Goal: Communication & Community: Ask a question

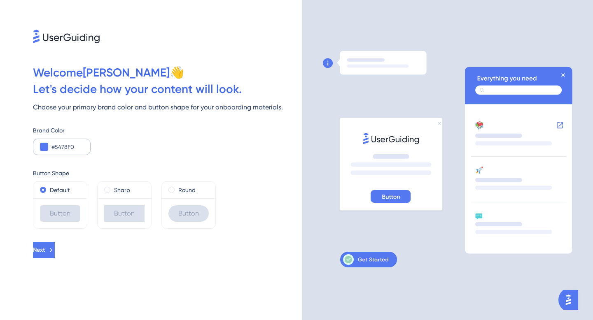
click at [49, 148] on div "#5478F0" at bounding box center [62, 147] width 58 height 16
drag, startPoint x: 76, startPoint y: 144, endPoint x: 50, endPoint y: 144, distance: 25.9
click at [50, 144] on div "#5478F0" at bounding box center [62, 147] width 58 height 16
paste input "143F6E"
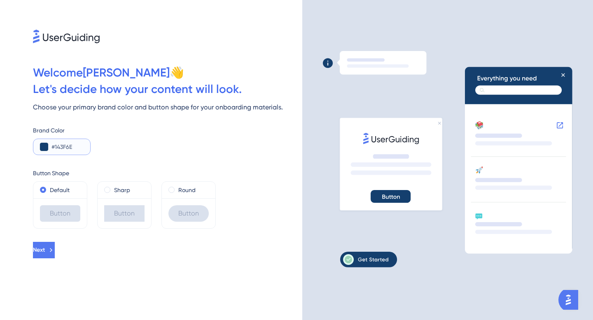
type input "#143F6E"
click at [172, 188] on span at bounding box center [171, 190] width 6 height 6
click at [177, 188] on input "radio" at bounding box center [177, 188] width 0 height 0
click at [45, 254] on span "Next" at bounding box center [39, 250] width 12 height 10
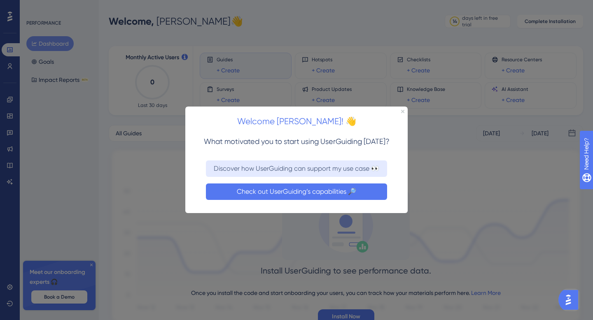
click at [324, 194] on button "Check out UserGuiding’s capabilities 🔎" at bounding box center [296, 192] width 181 height 16
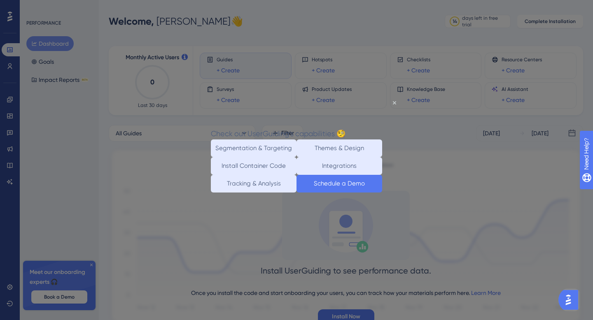
click at [328, 192] on button "Schedule a Demo" at bounding box center [339, 184] width 86 height 18
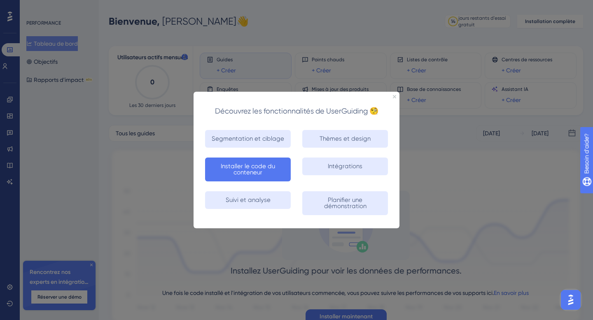
click at [276, 169] on font "Installer le code du conteneur" at bounding box center [248, 169] width 74 height 12
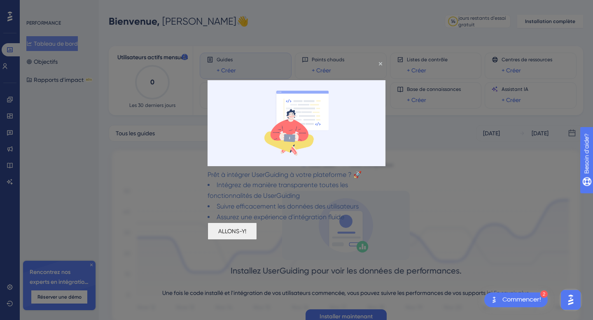
click at [246, 235] on font "ALLONS-Y!" at bounding box center [232, 231] width 28 height 7
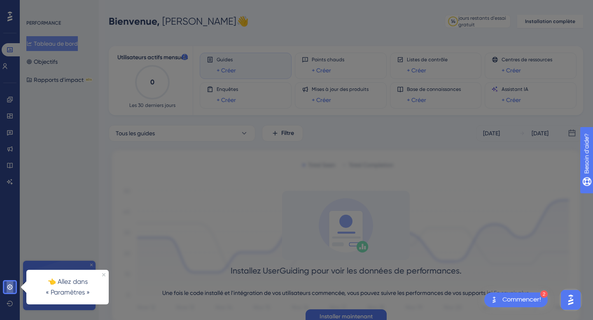
click at [7, 288] on icon at bounding box center [10, 287] width 7 height 7
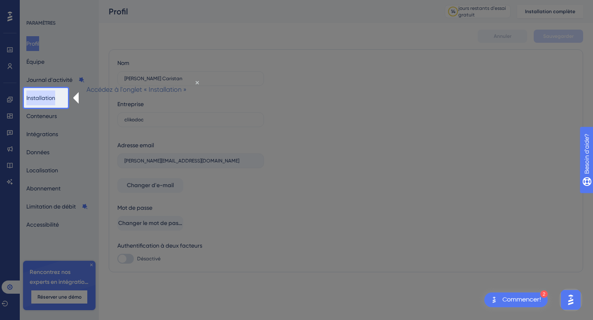
click at [51, 100] on font "Installation" at bounding box center [40, 98] width 29 height 7
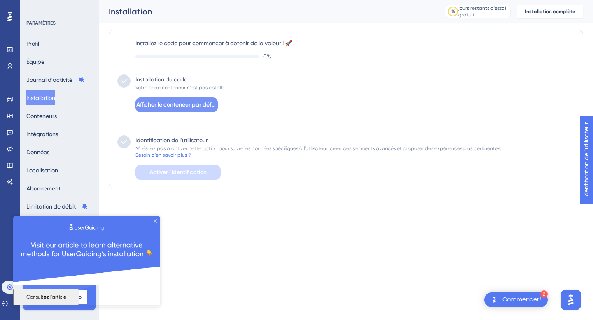
click at [191, 107] on font "Afficher le conteneur par défaut" at bounding box center [178, 104] width 84 height 7
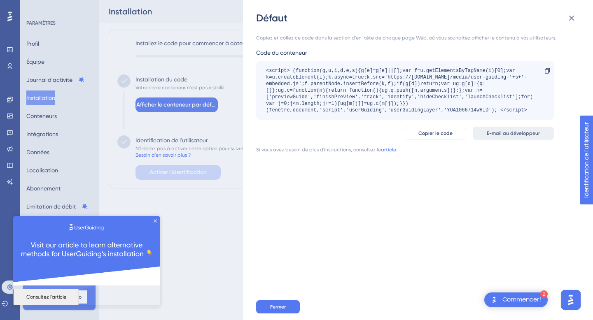
click at [497, 136] on span "E-mail au développeur" at bounding box center [513, 133] width 53 height 7
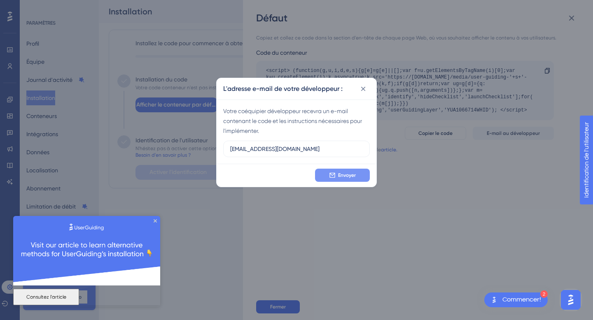
type input "gopal@clikodoc.com"
click at [343, 178] on span "Envoyer" at bounding box center [347, 175] width 18 height 7
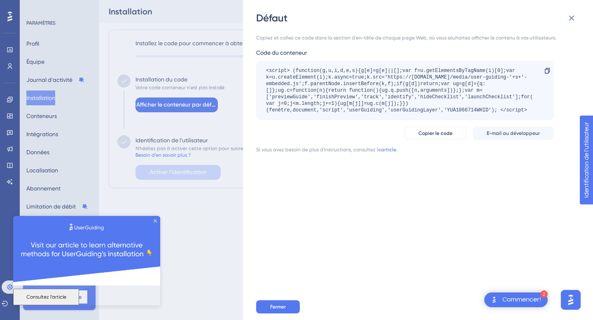
click at [514, 301] on font "Commencer!" at bounding box center [521, 299] width 39 height 7
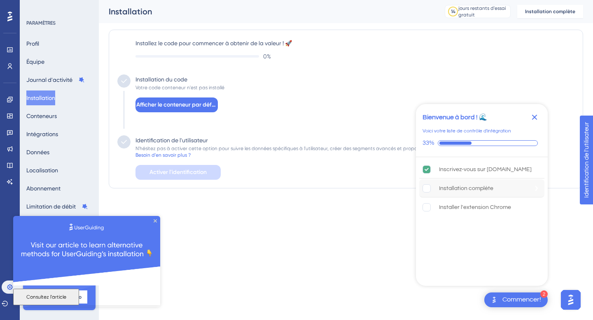
click at [466, 186] on font "Installation complète" at bounding box center [466, 189] width 54 height 6
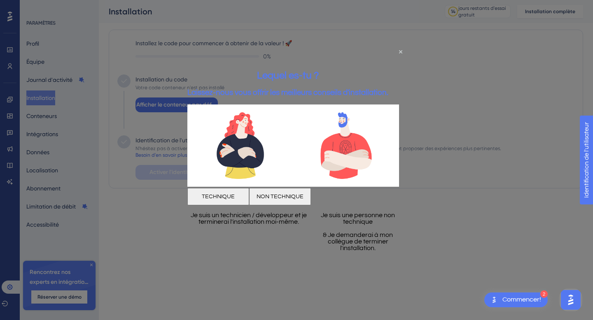
click at [249, 196] on button "TECHNIQUE" at bounding box center [218, 196] width 62 height 17
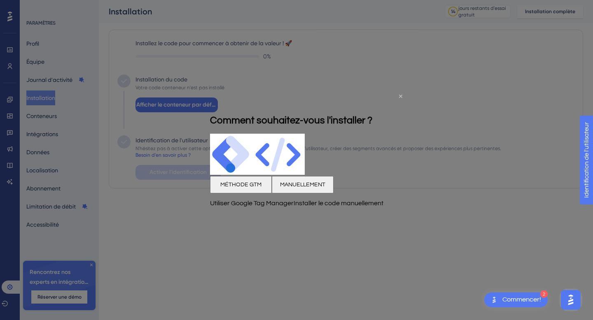
click at [401, 97] on icon "Fermer l'aperçu" at bounding box center [400, 96] width 3 height 3
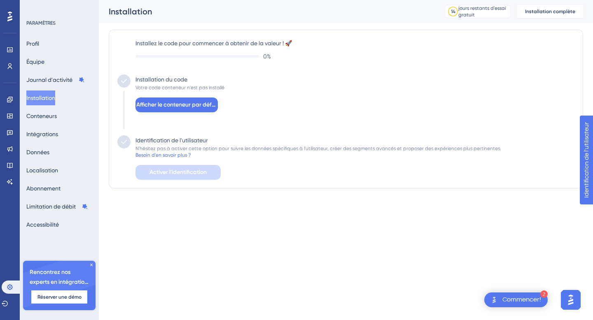
click at [517, 307] on div "2 Commencer!" at bounding box center [515, 300] width 63 height 15
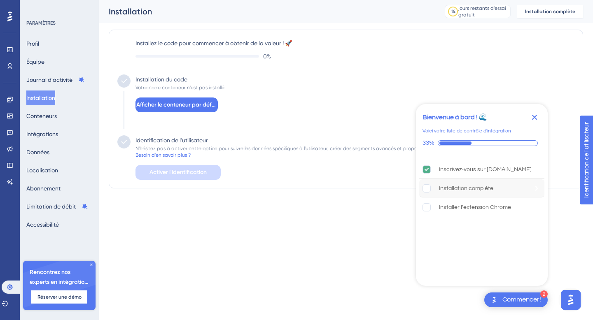
click at [480, 186] on font "Installation complète" at bounding box center [466, 189] width 54 height 6
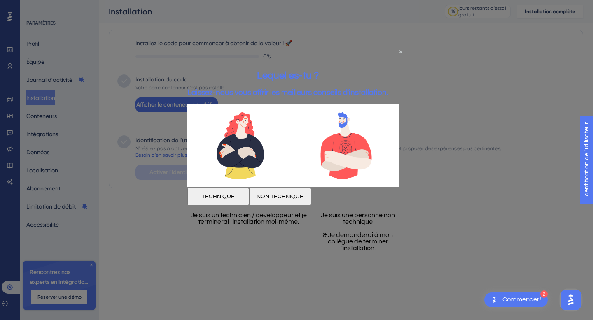
click at [303, 193] on font "NON TECHNIQUE" at bounding box center [279, 196] width 47 height 6
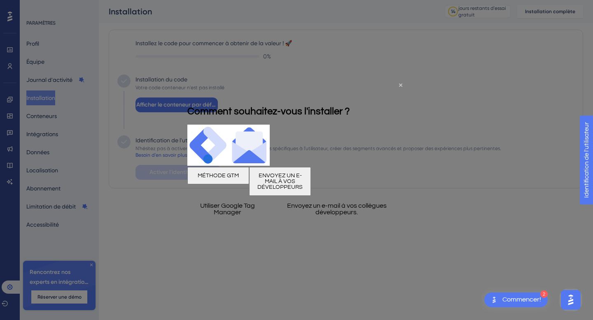
click at [311, 193] on button "ENVOYEZ UN E-MAIL À VOS DÉVELOPPEURS" at bounding box center [280, 181] width 62 height 29
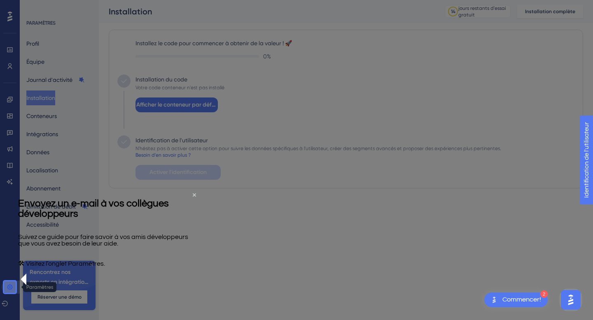
click at [10, 287] on icon at bounding box center [9, 286] width 5 height 5
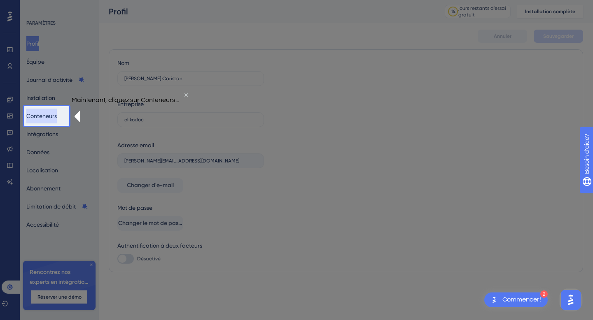
click at [54, 116] on font "Conteneurs" at bounding box center [41, 116] width 30 height 7
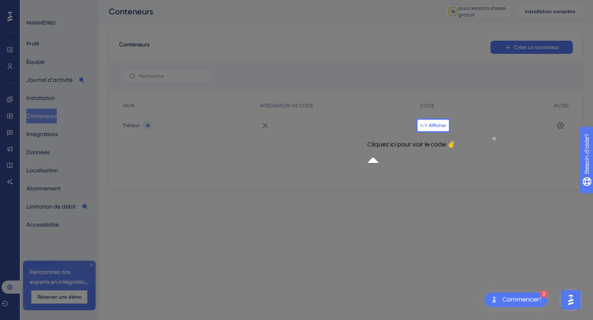
click at [436, 125] on font "</> Afficher" at bounding box center [433, 126] width 26 height 6
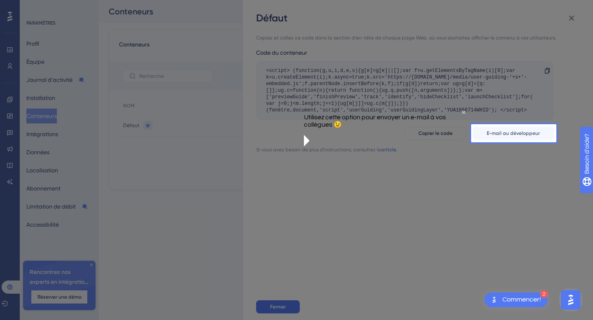
click at [356, 278] on div "Copiez et collez ce code dans la section d'en-tête de chaque page Web, où vous …" at bounding box center [422, 159] width 332 height 269
click at [282, 310] on button "Fermer" at bounding box center [278, 307] width 44 height 13
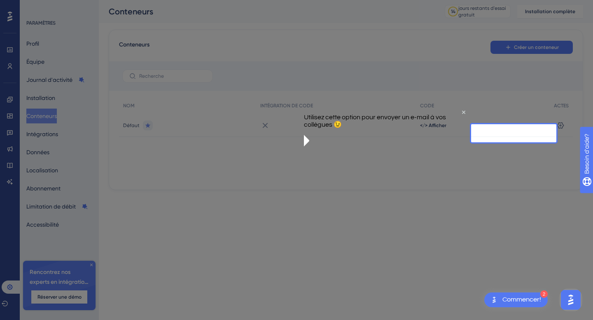
click at [509, 297] on font "Commencer!" at bounding box center [521, 299] width 39 height 7
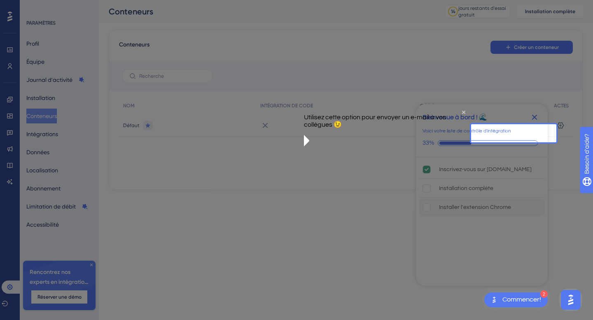
click at [481, 205] on font "Installer l'extension Chrome" at bounding box center [475, 208] width 72 height 6
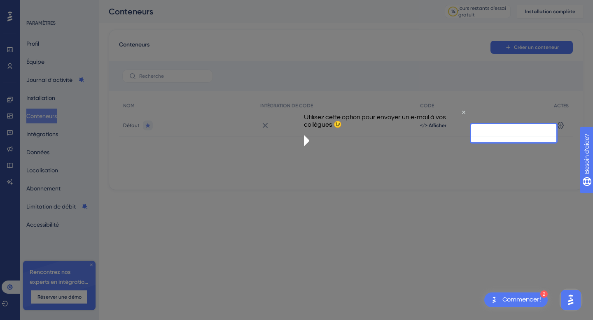
click at [522, 303] on div "Commencer!" at bounding box center [521, 300] width 39 height 9
click at [527, 303] on font "Commencer!" at bounding box center [521, 299] width 39 height 7
click at [450, 173] on div "NOM INTÉGRATION DE CODE CODE ACTES Défaut </> Afficher Paramètres" at bounding box center [346, 139] width 454 height 82
click at [462, 114] on icon "Fermer l'aperçu" at bounding box center [463, 111] width 3 height 3
click at [455, 121] on div "</> Afficher" at bounding box center [483, 125] width 134 height 23
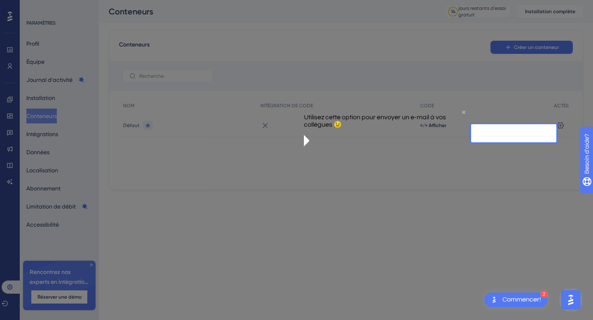
click at [495, 135] on div "</> Afficher" at bounding box center [483, 125] width 134 height 23
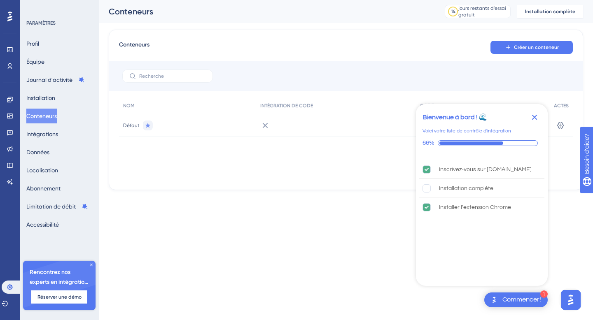
click at [513, 307] on div "1 Commencer!" at bounding box center [515, 300] width 63 height 15
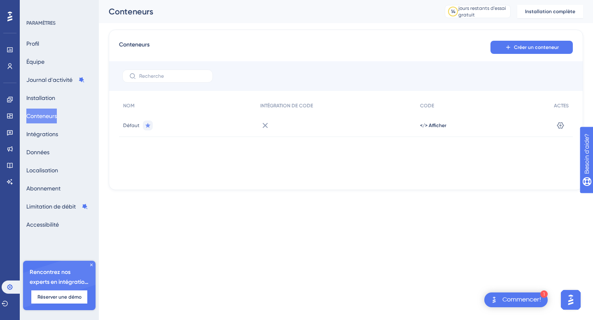
click at [519, 298] on font "Commencer!" at bounding box center [521, 299] width 39 height 7
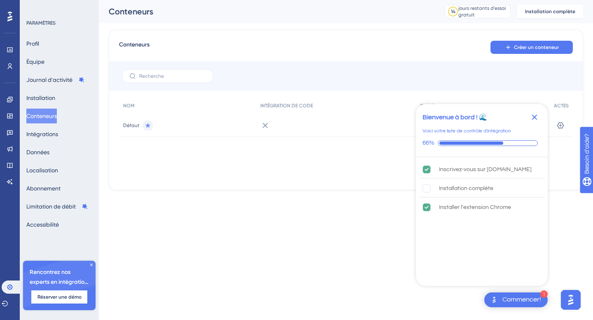
click at [361, 172] on div "NOM INTÉGRATION DE CODE CODE ACTES Défaut </> Afficher Paramètres" at bounding box center [346, 139] width 454 height 82
click at [534, 116] on icon "Fermer la liste de contrôle" at bounding box center [534, 117] width 5 height 5
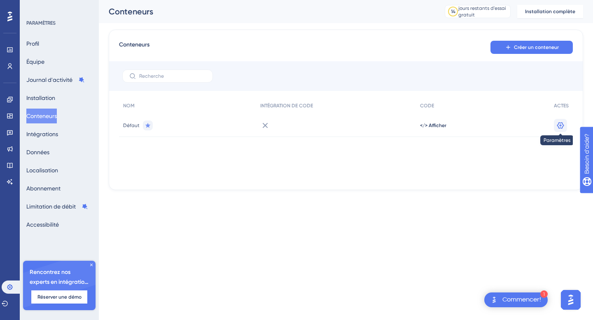
click at [559, 126] on icon at bounding box center [560, 125] width 7 height 7
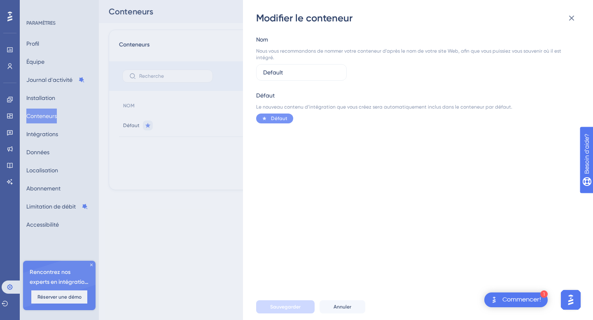
drag, startPoint x: 300, startPoint y: 72, endPoint x: 253, endPoint y: 72, distance: 46.9
click at [253, 72] on div "Modifier le conteneur Nom Nous vous recommandons de nommer votre conteneur d'ap…" at bounding box center [418, 160] width 350 height 320
type input "c"
type input "app.clikodoc.com"
click at [284, 303] on button "Sauvegarder" at bounding box center [285, 307] width 58 height 13
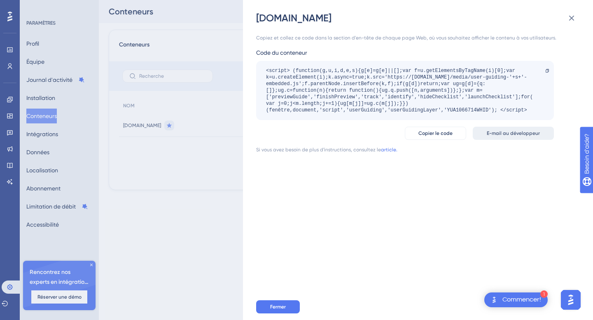
click at [502, 137] on button "E-mail au développeur" at bounding box center [513, 133] width 81 height 13
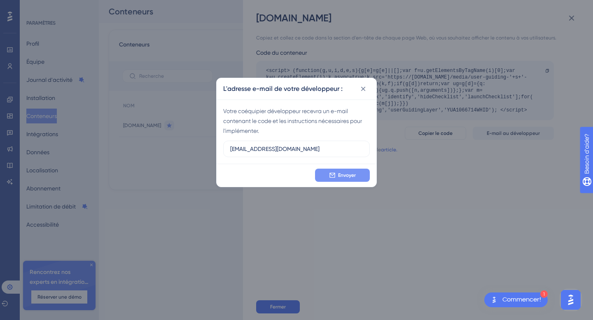
type input "gopal@clikodoc.com"
click at [357, 174] on button "Envoyer" at bounding box center [342, 175] width 55 height 13
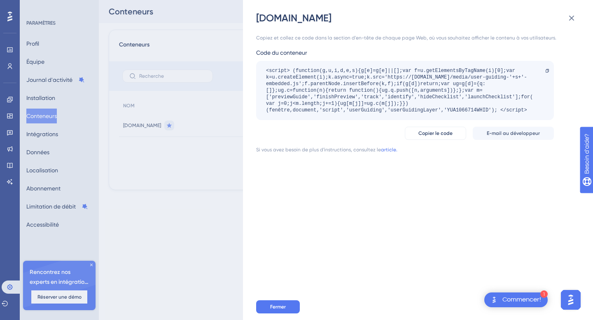
click at [507, 296] on font "Commencer!" at bounding box center [521, 299] width 39 height 7
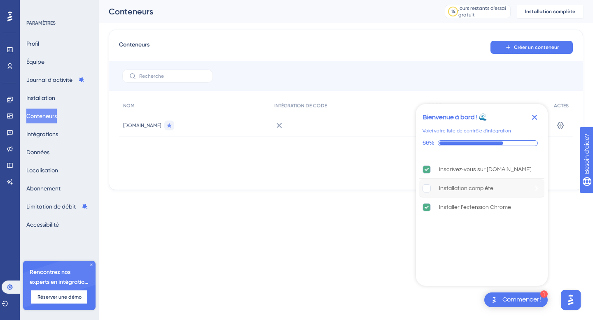
click at [466, 189] on font "Installation complète" at bounding box center [466, 189] width 54 height 6
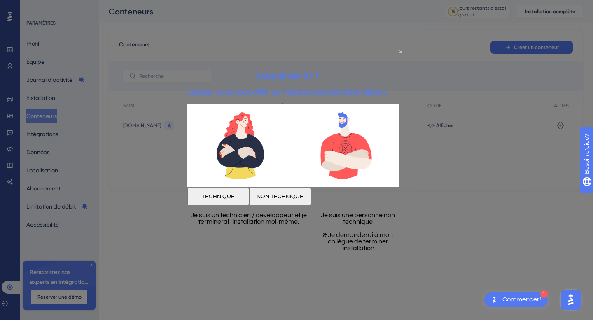
click at [303, 193] on font "NON TECHNIQUE" at bounding box center [279, 196] width 47 height 6
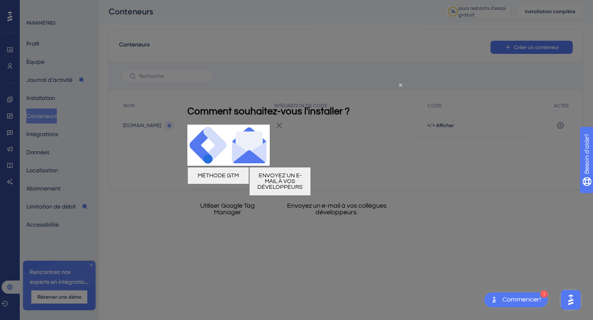
click at [575, 299] on img "Ouvrir le lanceur d'assistant AI" at bounding box center [570, 300] width 15 height 15
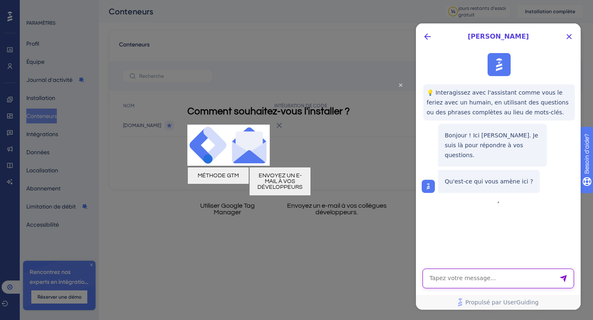
click at [522, 281] on textarea "Saisie de texte par assistant IA" at bounding box center [497, 279] width 151 height 20
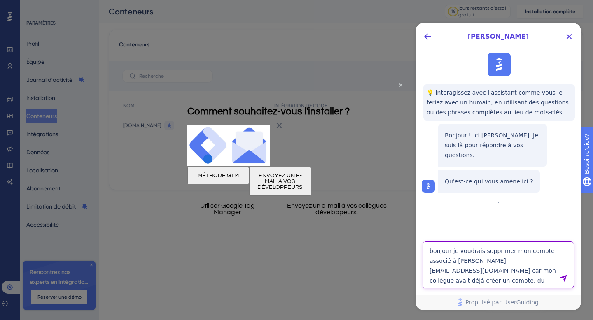
click at [452, 248] on textarea "bonjour je voudrais supprimer mon compte associé à isabelle@clikodoc.com car mo…" at bounding box center [497, 265] width 151 height 47
click at [450, 248] on textarea "bonjour je voudrais supprimer mon compte associé à isabelle@clikodoc.com car mo…" at bounding box center [497, 265] width 151 height 47
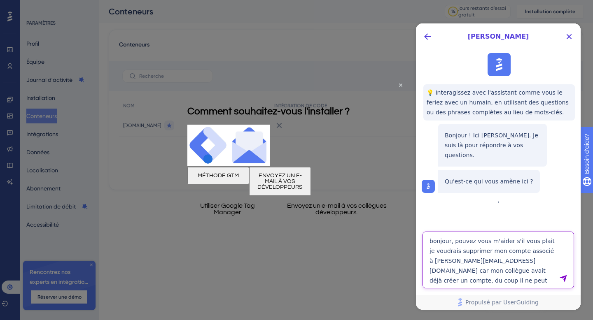
type textarea "bonjour, pouvez vous m'aider s'il vous plait je voudrais supprimer mon compte a…"
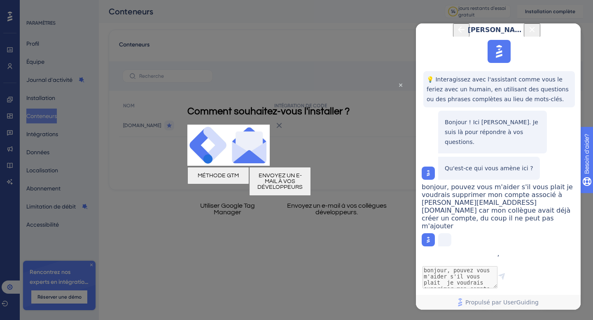
scroll to position [38, 0]
click at [349, 98] on div "Comment souhaitez-vous l'installer ?" at bounding box center [268, 111] width 162 height 27
click at [400, 85] on icon "Fermer l'aperçu" at bounding box center [400, 85] width 3 height 3
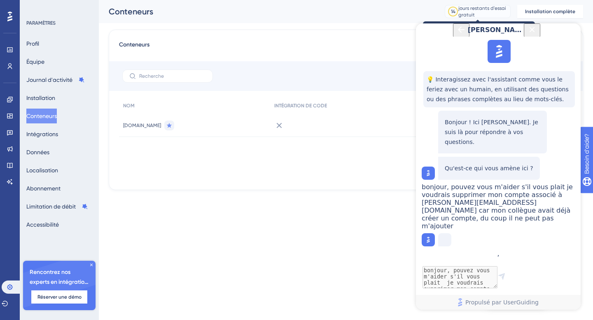
click at [488, 9] on font "jours restants d'essai gratuit" at bounding box center [482, 11] width 48 height 12
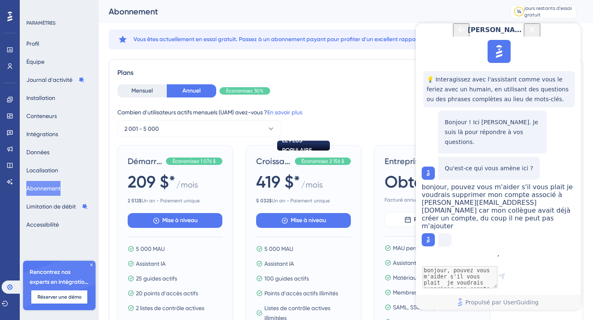
click at [506, 34] on font "[PERSON_NAME]" at bounding box center [498, 30] width 61 height 8
click at [500, 302] on font "Propulsé par UserGuiding" at bounding box center [501, 302] width 73 height 7
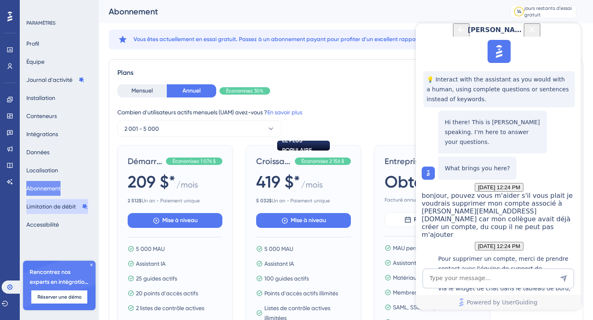
scroll to position [161, 0]
click at [456, 35] on icon "Back Button" at bounding box center [461, 30] width 10 height 10
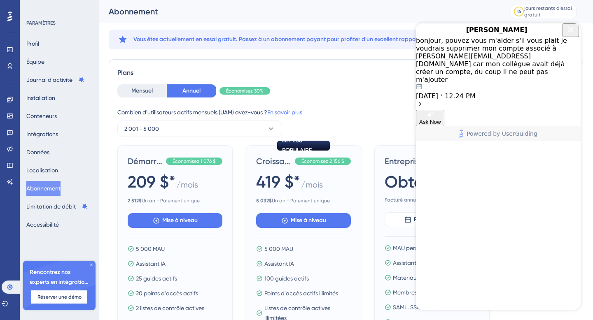
click at [472, 35] on span "[PERSON_NAME]" at bounding box center [496, 30] width 135 height 10
click at [471, 58] on div "bonjour, pouvez vous m'aider s'il vous plait je voudrais supprimer mon compte a…" at bounding box center [498, 60] width 165 height 47
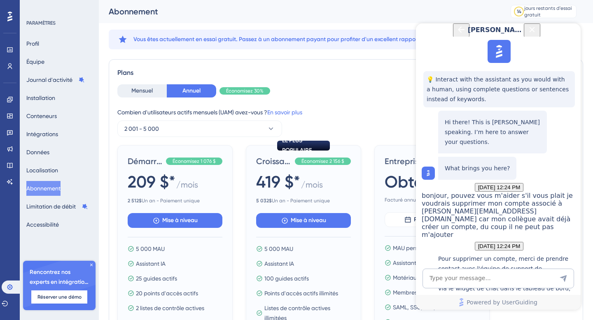
scroll to position [70, 0]
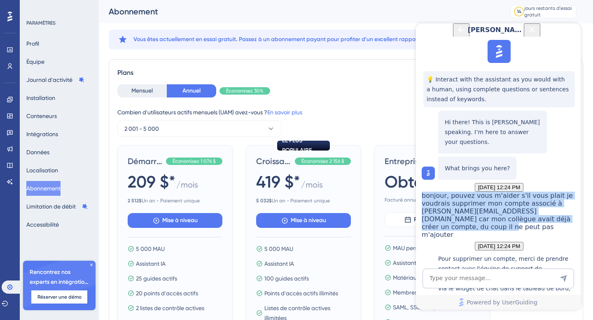
drag, startPoint x: 474, startPoint y: 147, endPoint x: 503, endPoint y: 216, distance: 75.1
click at [503, 216] on div "bonjour, pouvez vous m'aider s'il vous plait je voudrais supprimer mon compte a…" at bounding box center [499, 215] width 155 height 47
copy span "bonjour, pouvez vous m'aider s'il vous plait je voudrais supprimer mon compte a…"
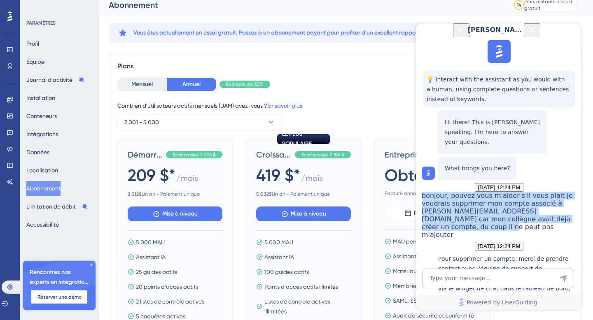
scroll to position [8, 0]
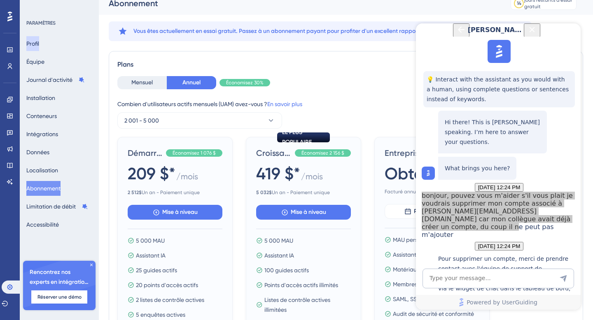
click at [39, 43] on button "Profil" at bounding box center [32, 43] width 13 height 15
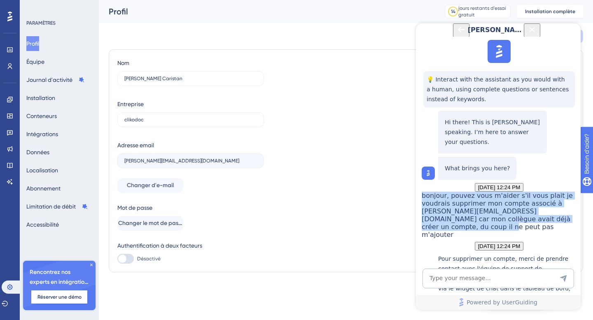
click at [537, 33] on icon "Close Button" at bounding box center [532, 30] width 10 height 10
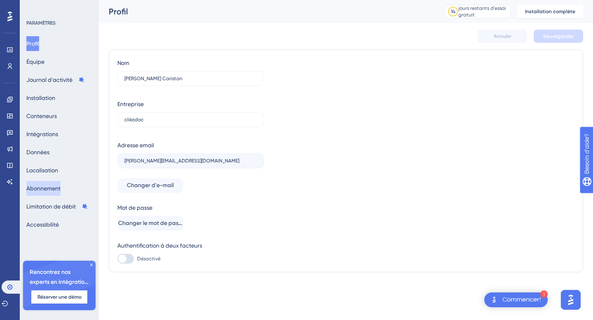
click at [61, 188] on font "Abonnement" at bounding box center [43, 188] width 34 height 7
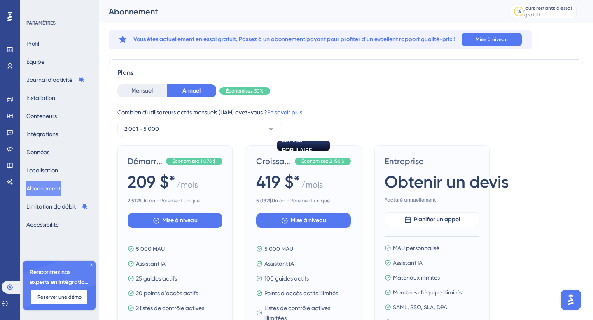
click at [94, 262] on div "Rencontrez nos experts en intégration 🎧 Réserver une démo" at bounding box center [59, 285] width 72 height 49
click at [12, 20] on icon at bounding box center [9, 17] width 5 height 10
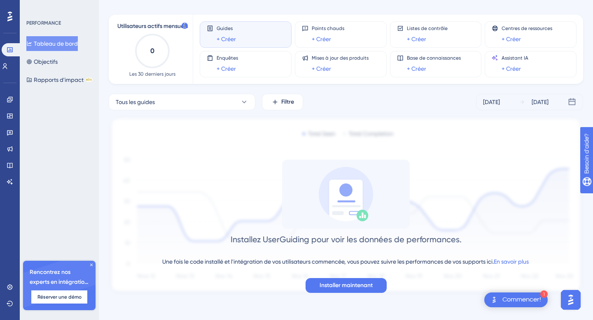
scroll to position [32, 0]
click at [12, 117] on icon at bounding box center [10, 116] width 7 height 7
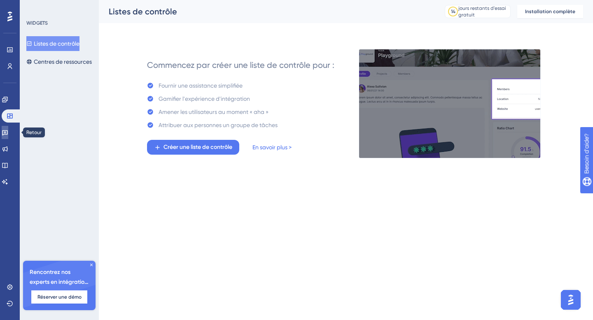
click at [8, 132] on icon at bounding box center [5, 132] width 7 height 7
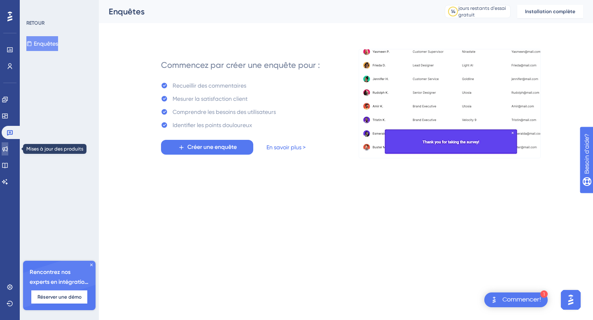
click at [8, 148] on link at bounding box center [5, 148] width 7 height 13
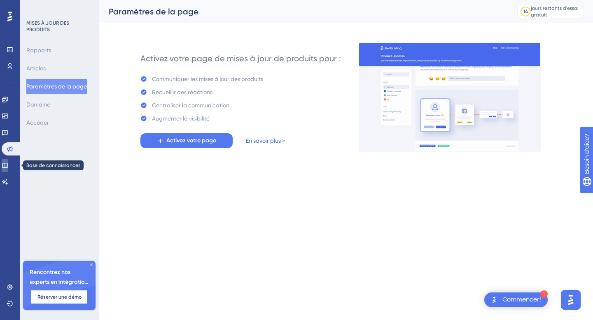
click at [8, 165] on icon at bounding box center [5, 165] width 7 height 7
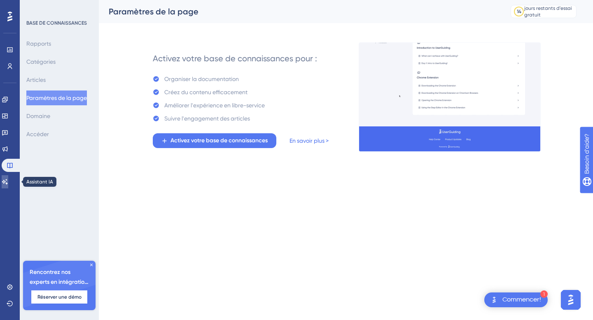
click at [8, 183] on icon at bounding box center [5, 182] width 7 height 7
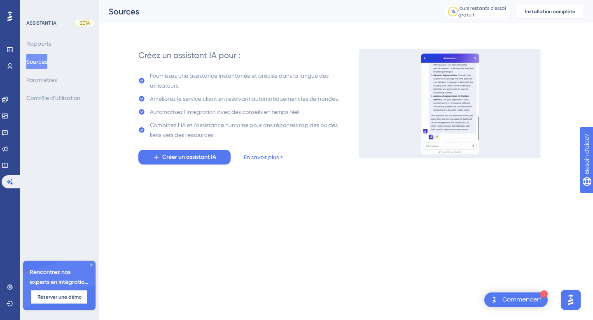
click at [571, 294] on img "Open AI Assistant Launcher" at bounding box center [570, 300] width 15 height 15
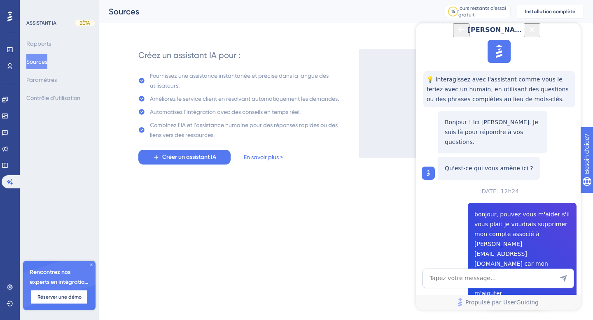
scroll to position [151, 0]
click at [479, 279] on textarea "Saisie de texte par assistant IA" at bounding box center [497, 279] width 151 height 20
click at [441, 280] on textarea "pourais je avoir l'équipe support s'il vous plait" at bounding box center [497, 279] width 151 height 20
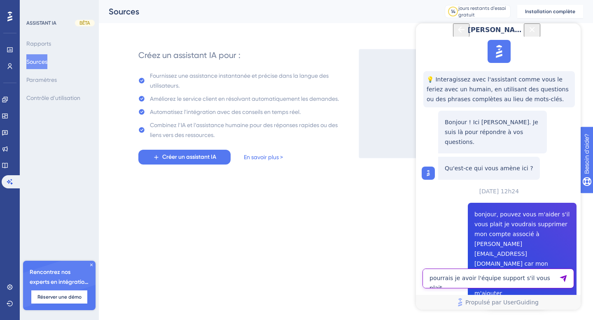
type textarea "pourrais je avoir l'équipe support s'il vous plait"
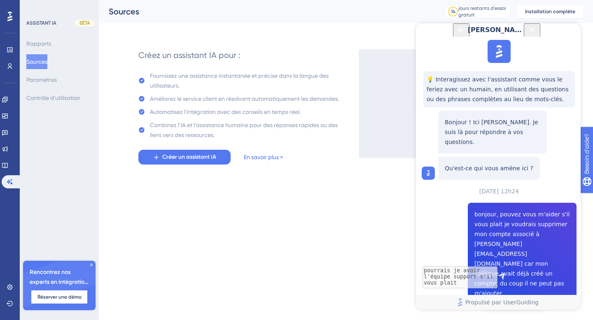
scroll to position [216, 0]
click at [13, 49] on icon at bounding box center [10, 50] width 7 height 7
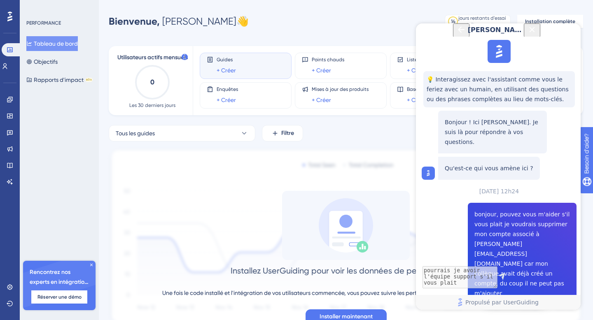
click at [356, 38] on div "Utilisateurs actifs mensuels 0 Les 30 derniers jours Guides + Créer Points chau…" at bounding box center [346, 181] width 474 height 290
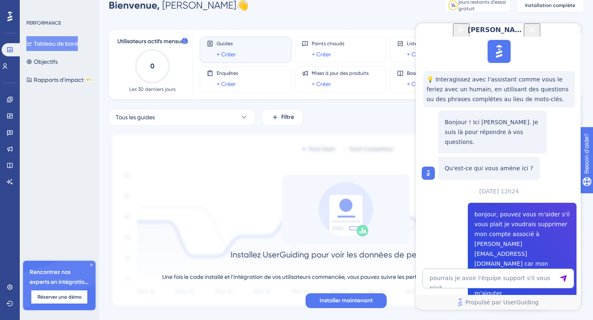
scroll to position [330, 0]
click at [457, 278] on textarea "pourrais je avoir l'équipe support s'il vous plait" at bounding box center [497, 279] width 151 height 20
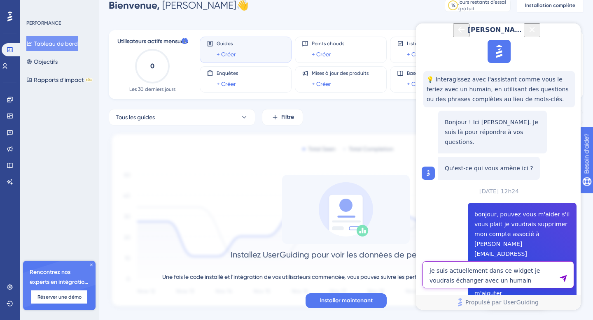
type textarea "je suis actuellement dans ce widget je voudrais échanger avec un humain"
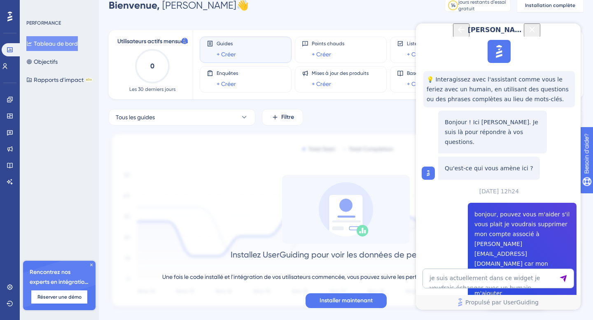
scroll to position [473, 0]
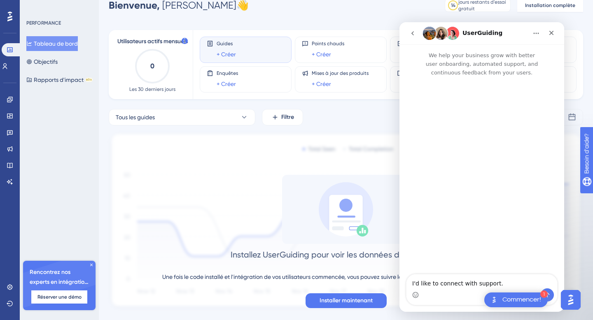
scroll to position [0, 0]
drag, startPoint x: 499, startPoint y: 282, endPoint x: 400, endPoint y: 284, distance: 98.4
click at [400, 284] on div "J'aimerais me connecter avec le support. I'd like to connect with support." at bounding box center [481, 289] width 165 height 31
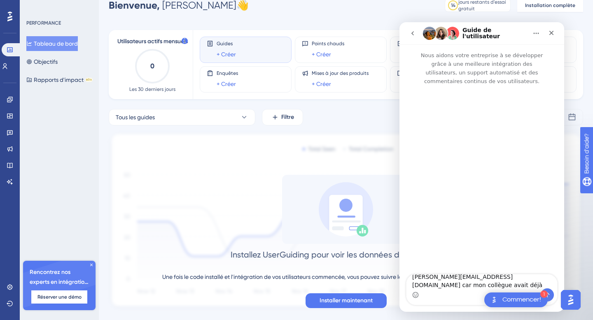
type textarea "bonjour, pouvez vous m'aider s'il vous plait je voudrais supprimer mon compte a…"
click at [550, 293] on icon "Envoyer un message…" at bounding box center [547, 295] width 7 height 7
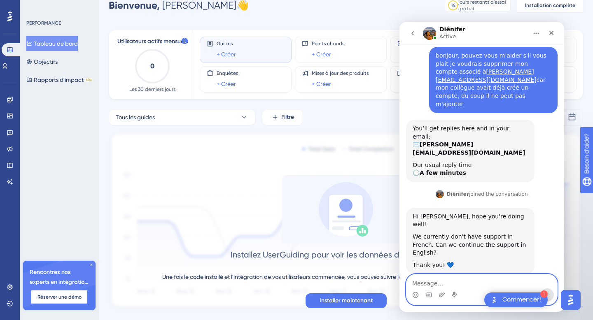
scroll to position [17, 0]
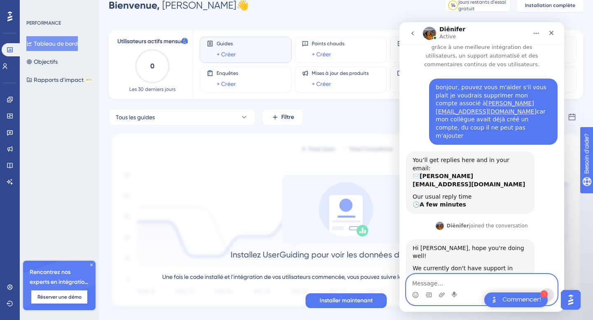
click at [422, 278] on textarea "Message…" at bounding box center [481, 282] width 151 height 14
click at [426, 282] on textarea "Message…" at bounding box center [481, 282] width 151 height 14
paste textarea "Yes of course, no problem with English."
type textarea "Yes of course, no problem with English."
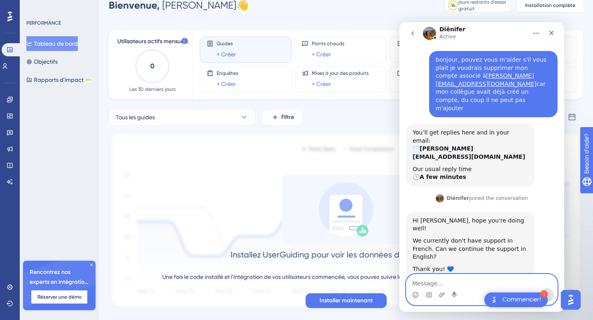
scroll to position [36, 0]
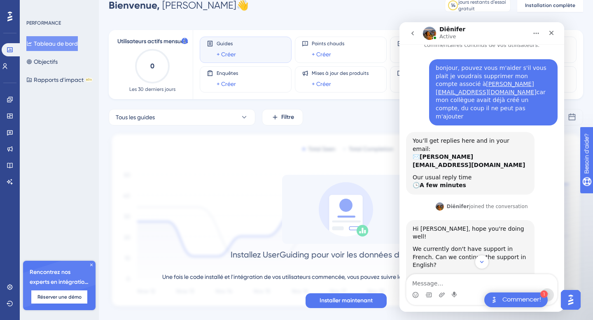
drag, startPoint x: 436, startPoint y: 67, endPoint x: 490, endPoint y: 103, distance: 65.0
click at [490, 103] on div "bonjour, pouvez vous m'aider s'il vous plait je voudrais supprimer mon compte a…" at bounding box center [493, 92] width 115 height 56
copy div "bonjour, pouvez vous m'aider s'il vous plait je voudrais supprimer mon compte a…"
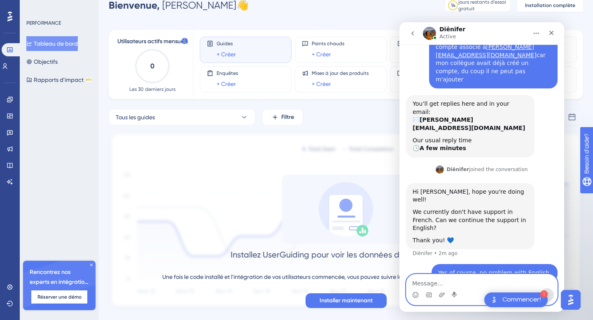
click at [448, 281] on textarea "Message…" at bounding box center [481, 282] width 151 height 14
paste textarea "can you please help me? I would like to delete my account associated with isabe…"
type textarea "can you please help me? I would like to delete my account associated with isabe…"
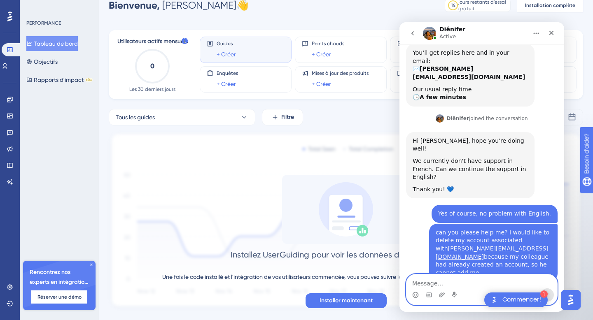
scroll to position [158, 0]
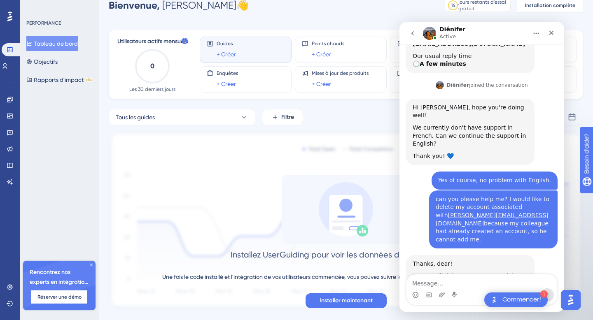
click at [568, 14] on div "Performance Utilisateurs Fiançailles Widgets Retour Mises à jour des produits B…" at bounding box center [346, 160] width 494 height 326
click at [438, 285] on textarea "Message…" at bounding box center [481, 282] width 151 height 14
paste textarea "Thanks a lot"
type textarea "Thanks a lot"
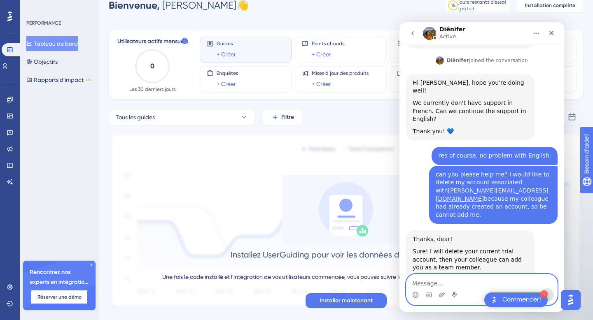
scroll to position [214, 0]
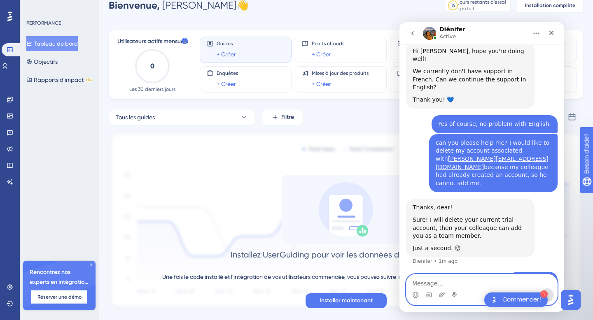
click at [433, 280] on textarea "Message…" at bounding box center [481, 282] width 151 height 14
paste textarea "I wait until it's ok before closing the conversation and telling my colleague"
type textarea "I wait until it's ok before closing the conversation and telling my colleague"
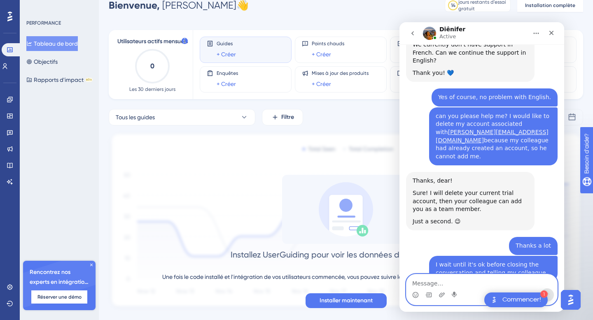
scroll to position [266, 0]
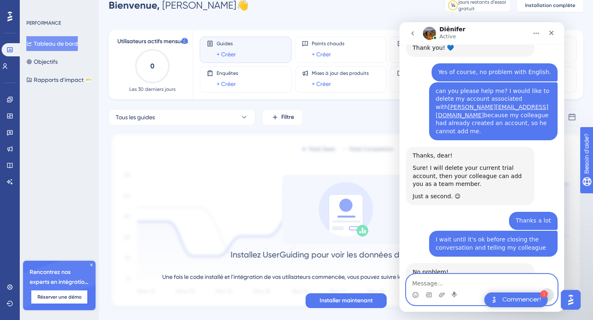
click at [454, 282] on textarea "Message…" at bounding box center [481, 282] width 151 height 14
type textarea "non thank U"
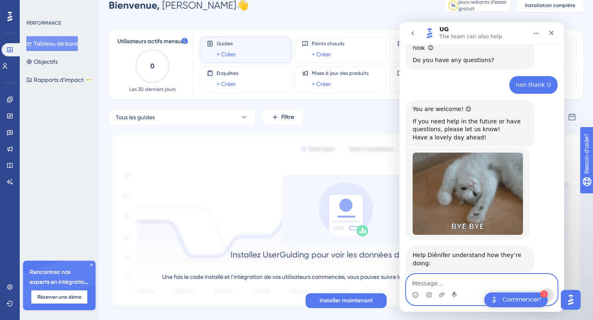
scroll to position [508, 0]
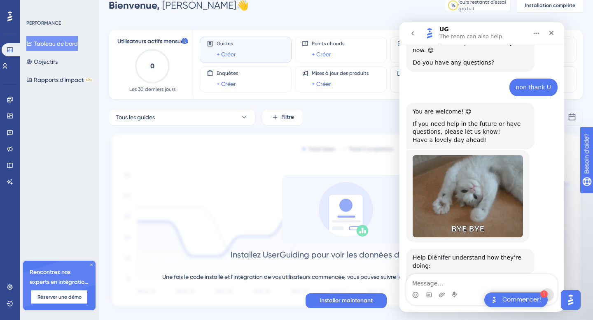
click at [503, 298] on span "Amazing" at bounding box center [502, 305] width 15 height 15
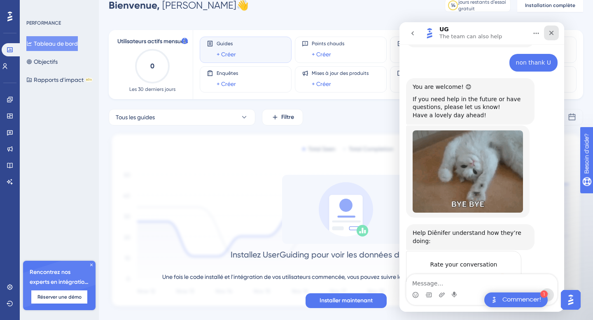
click at [548, 33] on div "Fermer" at bounding box center [551, 33] width 15 height 15
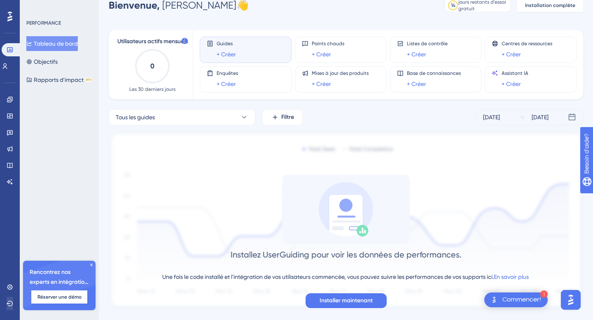
scroll to position [568, 0]
click at [7, 305] on icon at bounding box center [10, 304] width 7 height 7
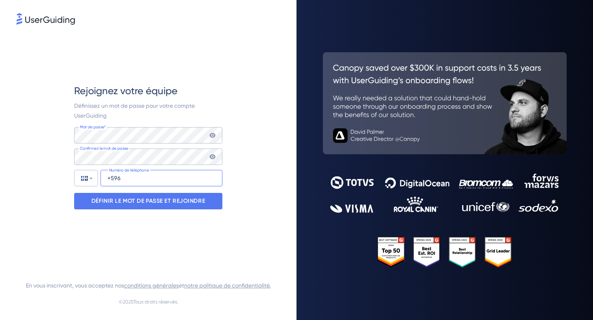
click at [160, 181] on input "+596" at bounding box center [161, 178] width 122 height 16
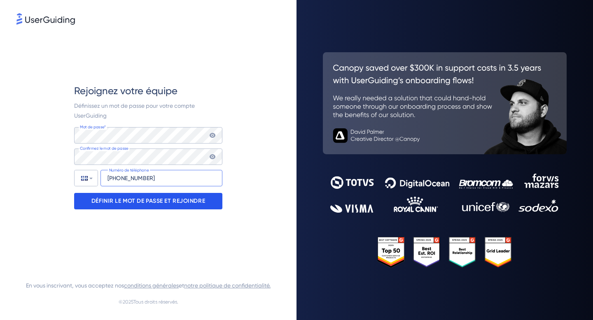
type input "+596 696 602 808"
click at [194, 205] on p "DÉFINIR LE MOT DE PASSE ET REJOINDRE" at bounding box center [148, 201] width 114 height 13
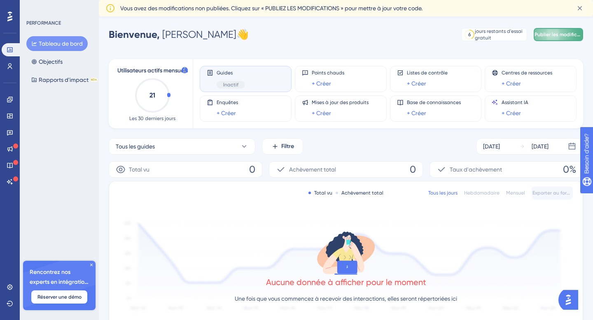
click at [553, 35] on font "Publier les modifications" at bounding box center [562, 35] width 57 height 6
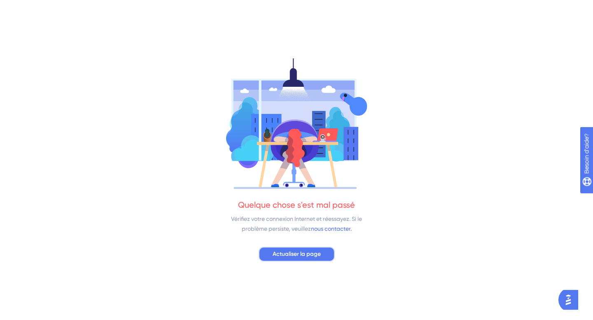
click at [300, 257] on font "Actualiser la page" at bounding box center [297, 254] width 48 height 7
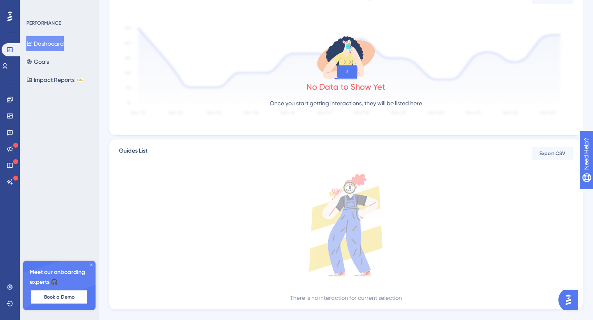
scroll to position [198, 0]
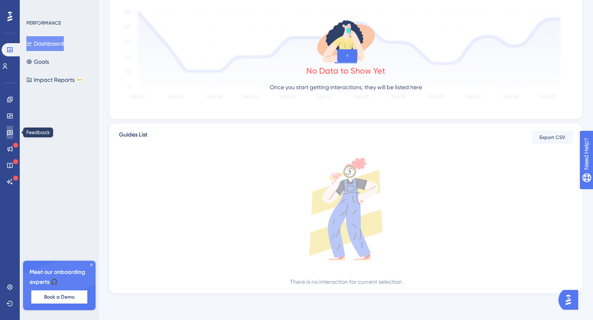
click at [11, 130] on icon at bounding box center [10, 132] width 7 height 7
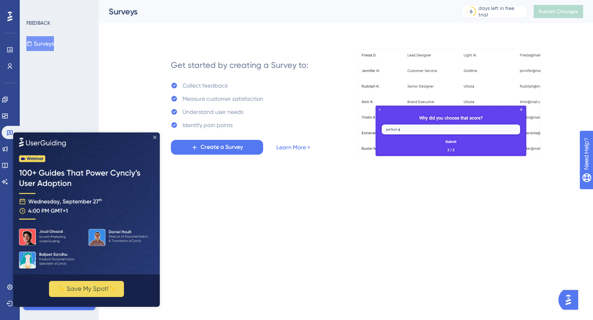
click at [154, 138] on icon "Close Preview" at bounding box center [154, 136] width 3 height 3
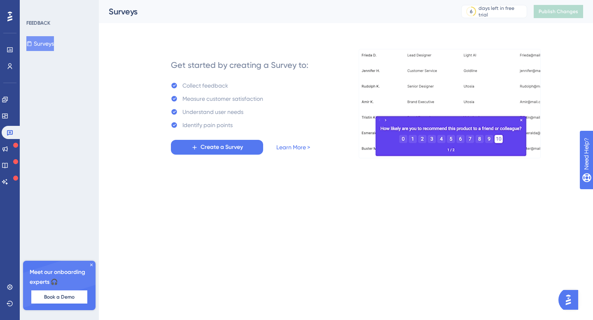
click at [135, 41] on div "Get started by creating a Survey to: Collect feedback Measure customer satisfac…" at bounding box center [346, 94] width 474 height 128
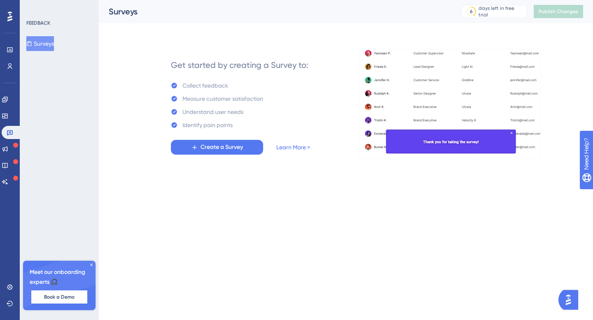
click at [440, 167] on div "Performance Users Engagement Widgets Feedback Product Updates Knowledge Base AI…" at bounding box center [346, 85] width 494 height 171
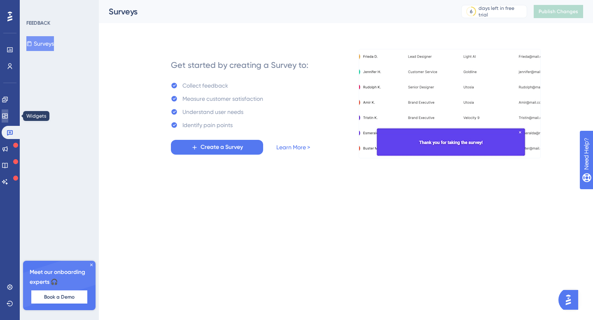
click at [8, 112] on link at bounding box center [5, 116] width 7 height 13
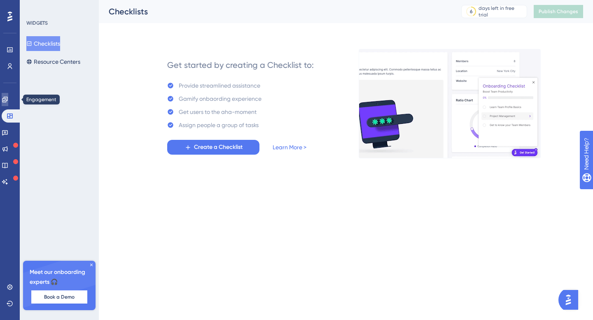
click at [7, 100] on icon at bounding box center [5, 99] width 7 height 7
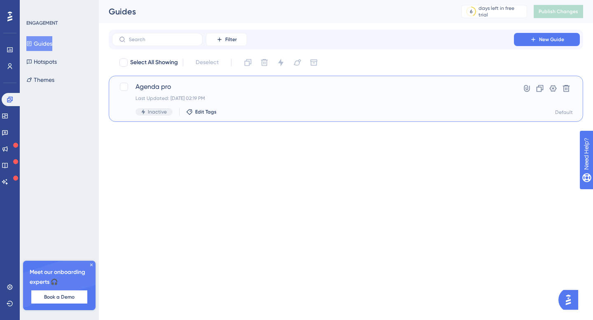
click at [184, 96] on div "Last Updated: 09 sept. 2025 02:19 PM" at bounding box center [312, 98] width 355 height 7
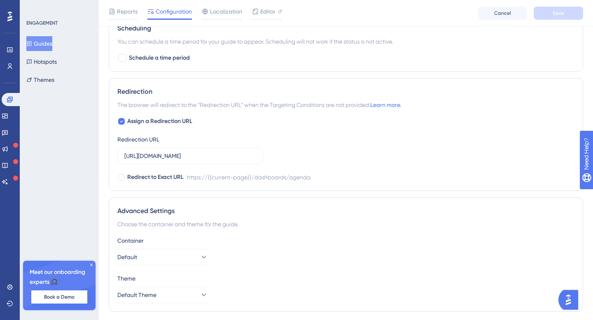
scroll to position [557, 0]
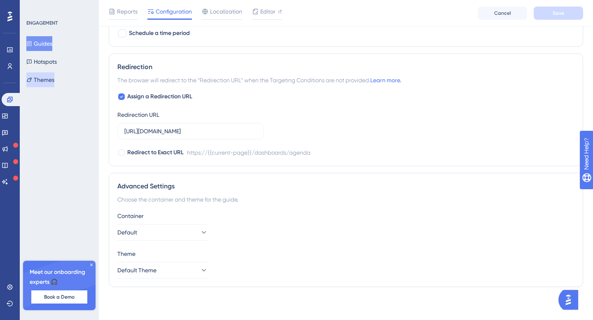
click at [54, 78] on button "Themes" at bounding box center [40, 79] width 28 height 15
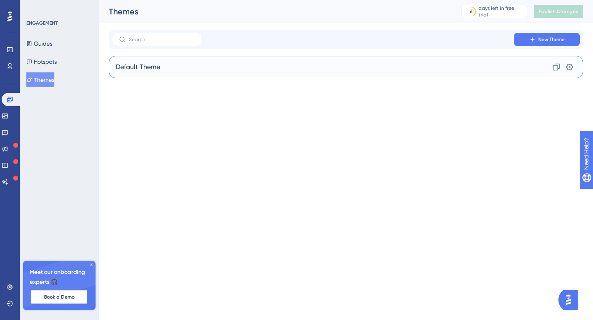
click at [320, 60] on div "Default Theme Clone Settings" at bounding box center [346, 67] width 474 height 22
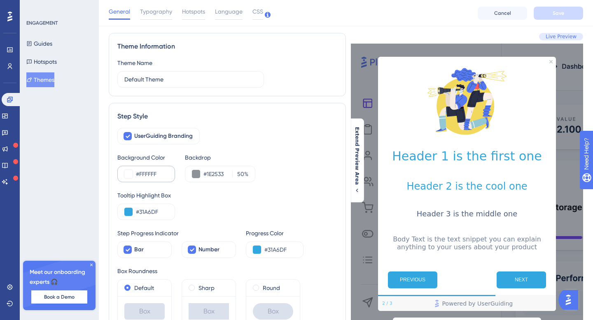
scroll to position [33, 0]
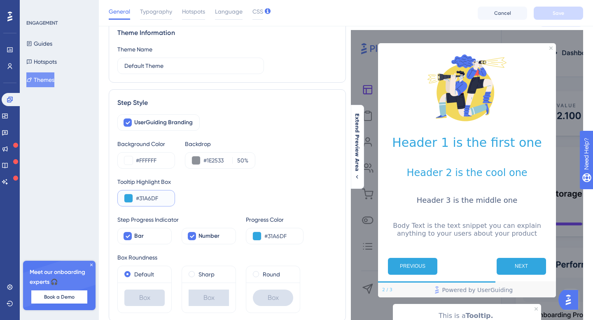
drag, startPoint x: 136, startPoint y: 199, endPoint x: 176, endPoint y: 199, distance: 39.9
click at [176, 199] on div "Tooltip Highlight Box #31A6DF" at bounding box center [227, 192] width 220 height 30
paste input "143F6"
drag, startPoint x: 160, startPoint y: 196, endPoint x: 125, endPoint y: 196, distance: 35.0
click at [125, 196] on div "#143F6" at bounding box center [146, 198] width 58 height 16
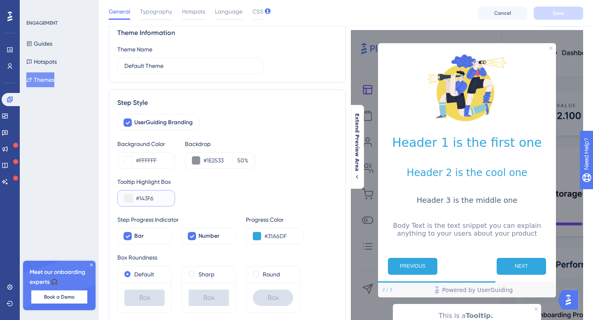
paste input "E"
type input "#143F6E"
click at [204, 160] on input "#1E2533" at bounding box center [216, 161] width 26 height 10
drag, startPoint x: 204, startPoint y: 160, endPoint x: 229, endPoint y: 159, distance: 25.5
click at [229, 159] on div "#1E2533 50 %" at bounding box center [225, 161] width 45 height 10
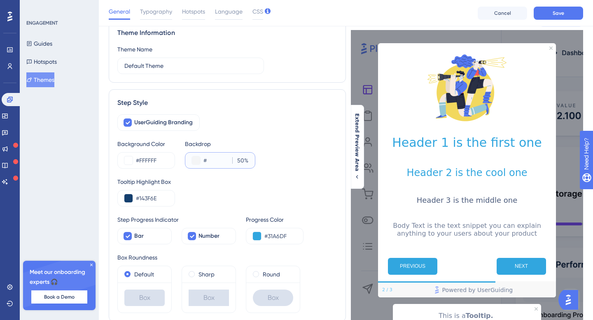
drag, startPoint x: 214, startPoint y: 162, endPoint x: 200, endPoint y: 162, distance: 13.2
click at [200, 162] on div "# 50 %" at bounding box center [220, 160] width 70 height 16
paste input "29A7E5"
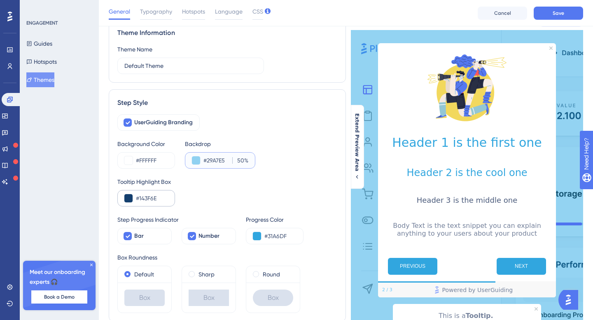
type input "#29A7E5"
drag, startPoint x: 164, startPoint y: 197, endPoint x: 128, endPoint y: 197, distance: 35.8
click at [128, 197] on div "#143F6E" at bounding box center [146, 198] width 58 height 16
paste input "29A7E5"
type input "#29A7E5"
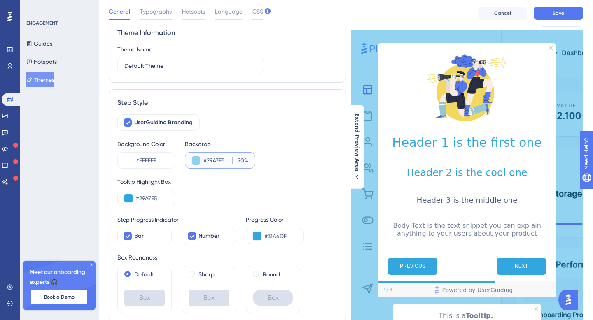
drag, startPoint x: 228, startPoint y: 160, endPoint x: 198, endPoint y: 162, distance: 30.1
click at [198, 162] on div "#29A7E5 50 %" at bounding box center [220, 160] width 70 height 16
drag, startPoint x: 212, startPoint y: 162, endPoint x: 202, endPoint y: 162, distance: 10.7
click at [202, 162] on div "# 50 %" at bounding box center [220, 160] width 70 height 16
paste input "143F6E"
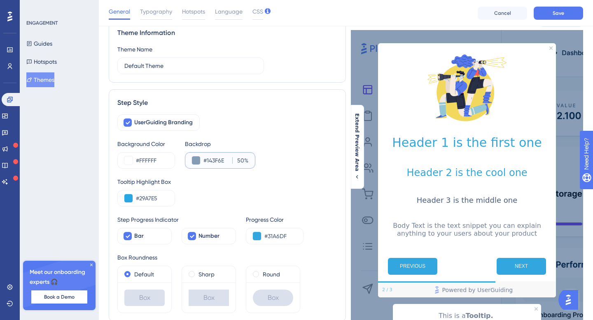
type input "#143F6E"
click at [241, 158] on input "50" at bounding box center [239, 161] width 9 height 10
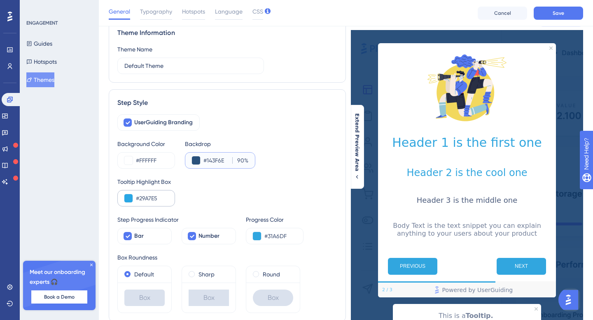
type input "90"
drag, startPoint x: 161, startPoint y: 198, endPoint x: 128, endPoint y: 198, distance: 32.5
click at [128, 198] on div "#29A7E5" at bounding box center [146, 198] width 58 height 16
paste input "143F6E"
type input "#143F6E"
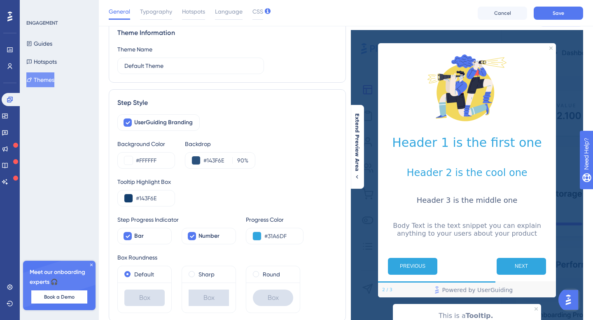
click at [242, 212] on div "UserGuiding Branding Background Color #FFFFFF Backdrop #143F6E 90 % Tooltip Hig…" at bounding box center [227, 213] width 220 height 199
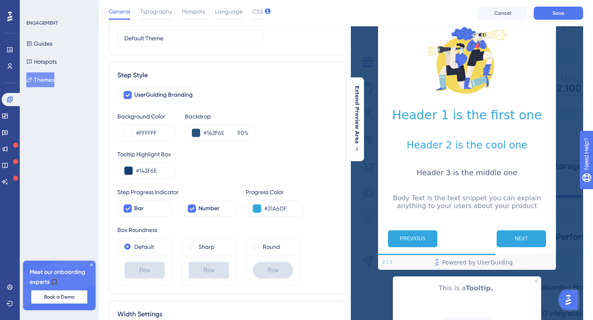
scroll to position [65, 0]
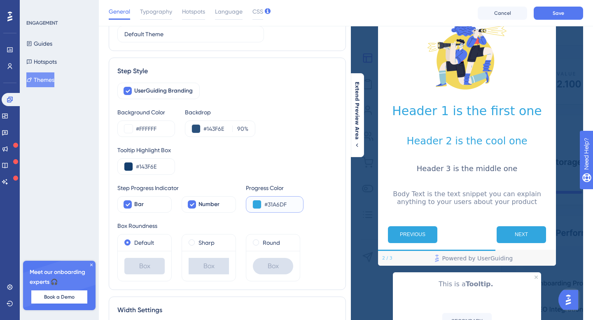
drag, startPoint x: 266, startPoint y: 205, endPoint x: 292, endPoint y: 204, distance: 25.9
click at [292, 204] on input "#31A6DF" at bounding box center [280, 205] width 32 height 10
paste input "143F6E"
type input "#143F6E"
click at [231, 217] on div "UserGuiding Branding Background Color #FFFFFF Backdrop #143F6E 90 % Tooltip Hig…" at bounding box center [227, 182] width 220 height 199
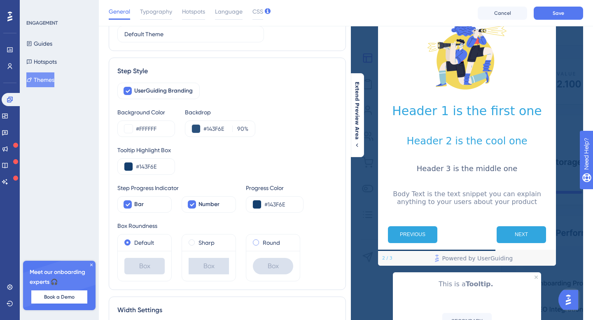
click at [258, 240] on span at bounding box center [256, 243] width 6 height 6
click at [261, 241] on input "radio" at bounding box center [261, 241] width 0 height 0
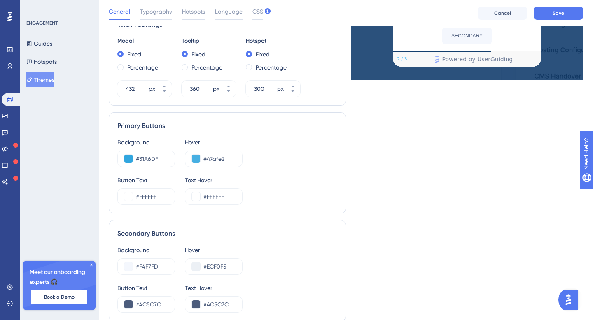
scroll to position [354, 0]
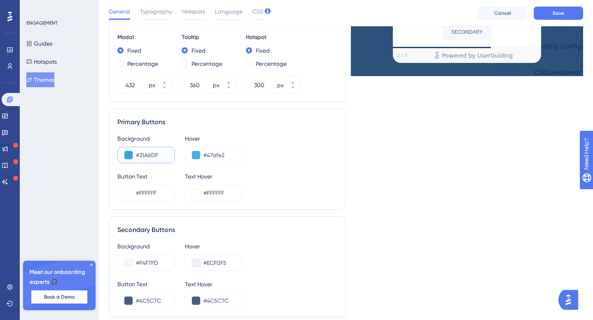
drag, startPoint x: 136, startPoint y: 155, endPoint x: 181, endPoint y: 155, distance: 45.3
click at [181, 155] on div "Background #31A6DF Hover #47afe2" at bounding box center [227, 149] width 220 height 30
paste input "143F6E"
type input "#143F6E"
click at [205, 156] on input "#47afe2" at bounding box center [219, 155] width 32 height 10
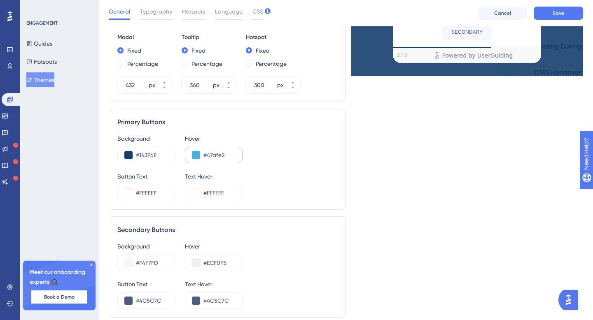
drag, startPoint x: 202, startPoint y: 155, endPoint x: 223, endPoint y: 158, distance: 21.3
click at [223, 158] on div "#47afe2" at bounding box center [214, 155] width 58 height 16
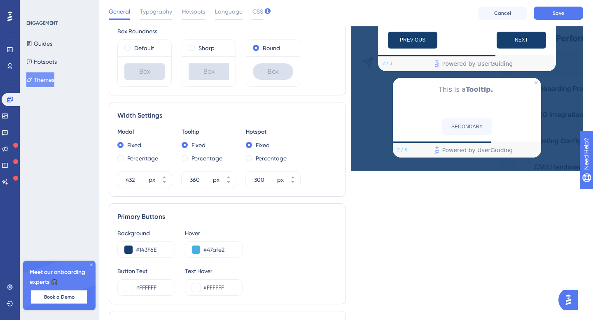
scroll to position [303, 0]
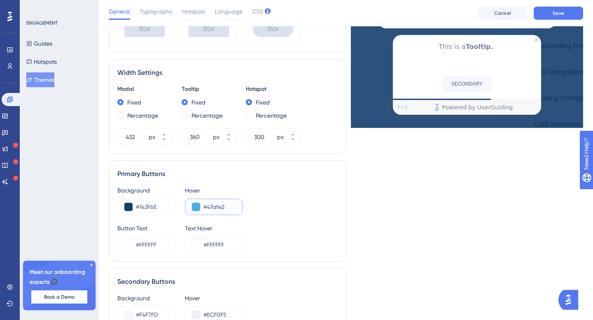
drag, startPoint x: 228, startPoint y: 207, endPoint x: 203, endPoint y: 207, distance: 25.9
click at [203, 207] on div "#47afe2" at bounding box center [214, 207] width 58 height 16
paste input "143F6E"
type input "#143F6E"
click at [261, 195] on div "Background #143F6E Hover #143F6E" at bounding box center [227, 201] width 220 height 30
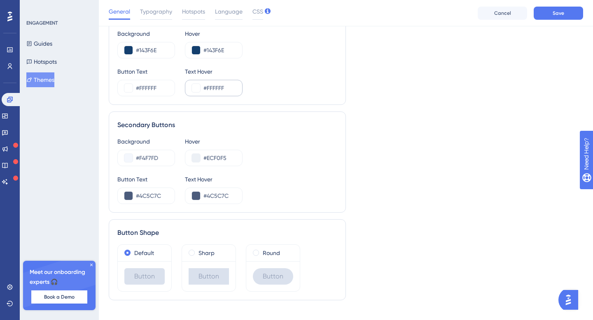
scroll to position [473, 0]
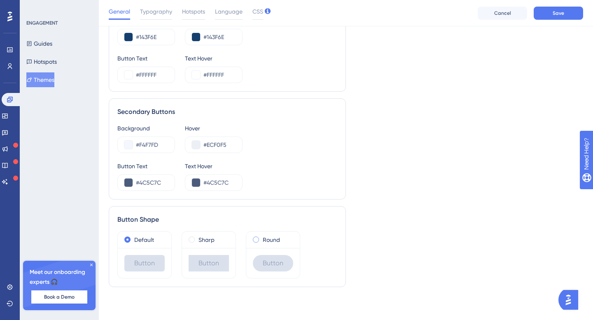
click at [256, 241] on span at bounding box center [256, 240] width 6 height 6
click at [261, 238] on input "radio" at bounding box center [261, 238] width 0 height 0
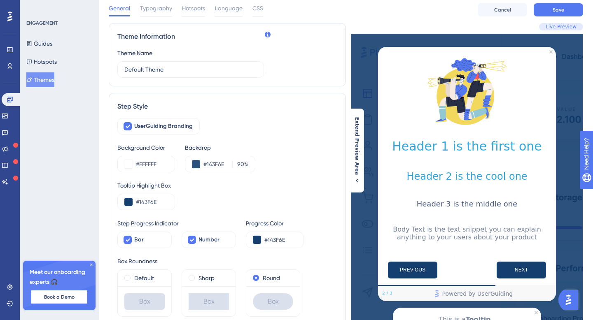
scroll to position [0, 0]
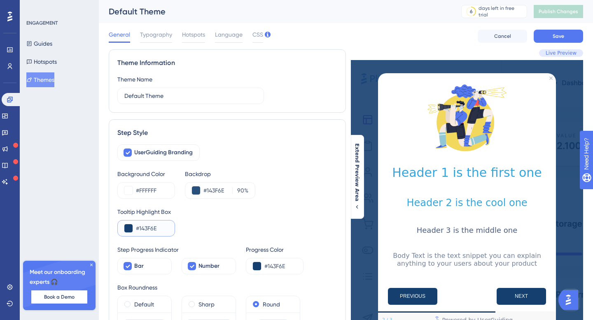
drag, startPoint x: 163, startPoint y: 231, endPoint x: 127, endPoint y: 231, distance: 36.2
click at [127, 231] on div "#143F6E" at bounding box center [146, 228] width 58 height 16
drag, startPoint x: 142, startPoint y: 227, endPoint x: 134, endPoint y: 227, distance: 7.8
click at [134, 227] on div "#" at bounding box center [146, 228] width 58 height 16
paste input "29A7E5"
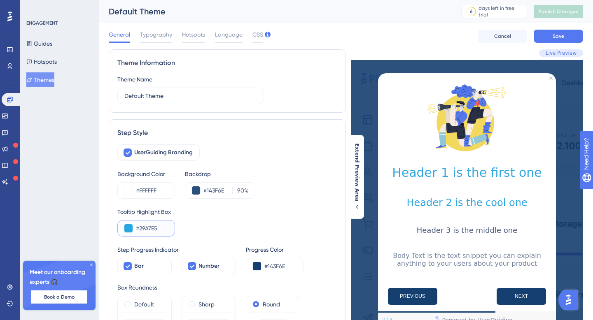
type input "#29A7E5"
click at [201, 220] on div "Tooltip Highlight Box #29A7E5" at bounding box center [227, 222] width 220 height 30
click at [176, 96] on input "Default Theme" at bounding box center [190, 95] width 133 height 9
drag, startPoint x: 176, startPoint y: 96, endPoint x: 117, endPoint y: 96, distance: 58.9
click at [117, 96] on label "Default Theme" at bounding box center [190, 96] width 147 height 16
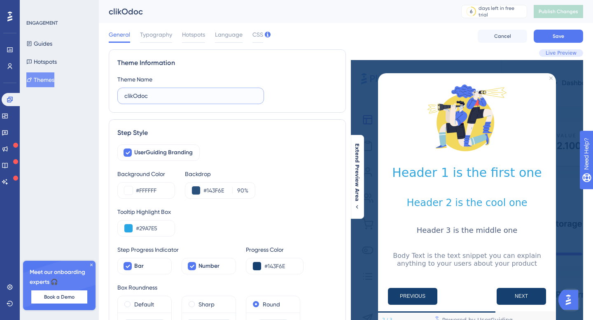
type input "clikOdoc"
click at [239, 156] on div "UserGuiding Branding" at bounding box center [227, 152] width 220 height 16
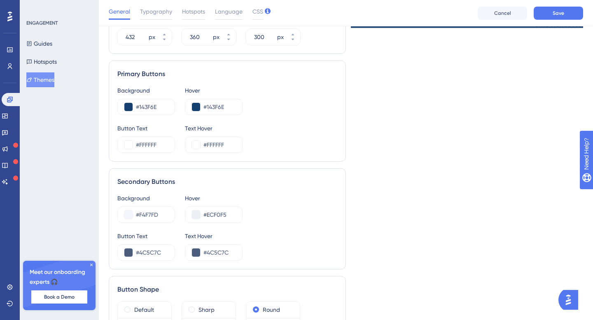
scroll to position [473, 0]
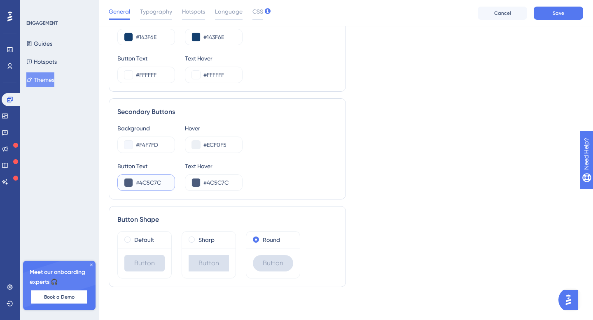
drag, startPoint x: 136, startPoint y: 183, endPoint x: 176, endPoint y: 183, distance: 39.5
click at [176, 183] on div "Button Text #4C5C7C Text Hover #4C5C7C" at bounding box center [227, 176] width 220 height 30
drag, startPoint x: 142, startPoint y: 182, endPoint x: 132, endPoint y: 182, distance: 10.7
click at [132, 182] on div "#" at bounding box center [146, 183] width 58 height 16
paste input "143F6E"
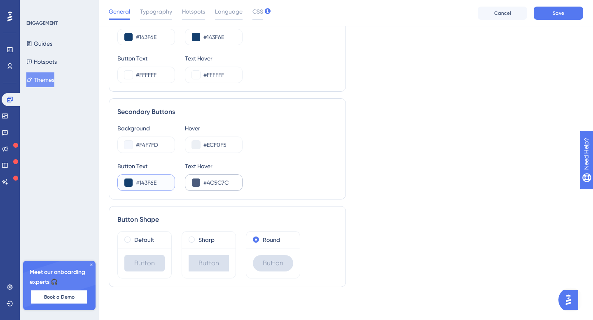
type input "#143F6E"
drag, startPoint x: 233, startPoint y: 184, endPoint x: 192, endPoint y: 184, distance: 41.6
click at [192, 184] on div "#4C5C7C" at bounding box center [214, 183] width 58 height 16
paste input "143F6"
drag, startPoint x: 227, startPoint y: 185, endPoint x: 202, endPoint y: 185, distance: 24.7
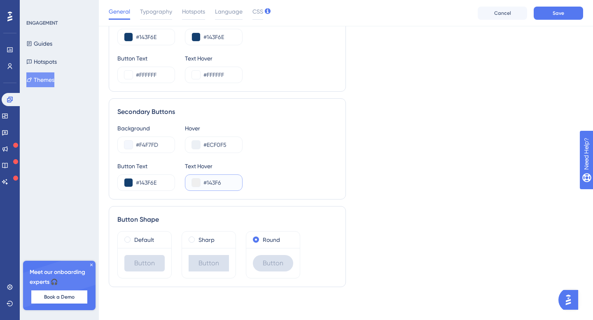
click at [202, 185] on div "#143F6" at bounding box center [214, 183] width 58 height 16
paste input "E"
type input "#143F6E"
click at [254, 168] on div "Button Text #143F6E Text Hover #143F6E" at bounding box center [227, 176] width 220 height 30
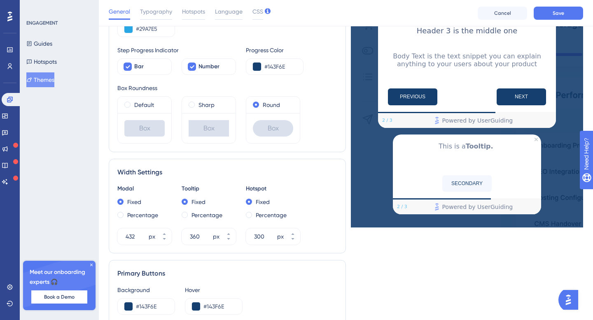
scroll to position [0, 0]
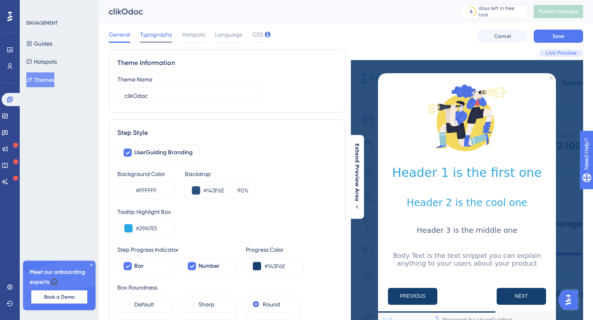
click at [161, 42] on div at bounding box center [156, 42] width 32 height 1
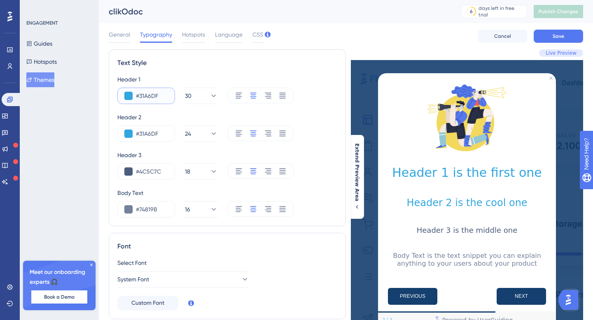
drag, startPoint x: 165, startPoint y: 97, endPoint x: 130, endPoint y: 96, distance: 35.0
click at [130, 96] on div "#31A6DF" at bounding box center [146, 96] width 58 height 16
paste input "143F6E"
type input "#143F6E"
drag, startPoint x: 163, startPoint y: 135, endPoint x: 130, endPoint y: 134, distance: 32.9
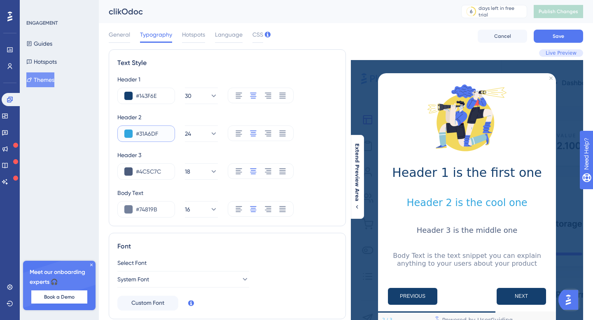
click at [130, 134] on div "#31A6DF" at bounding box center [146, 134] width 58 height 16
paste input "143F6E"
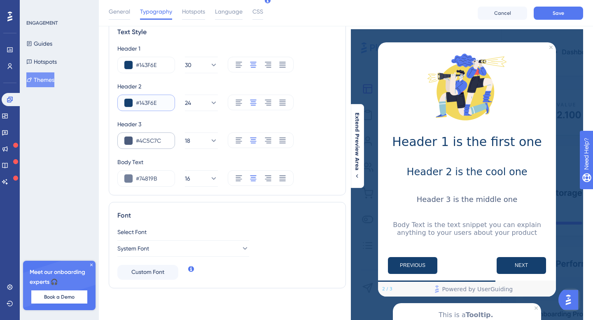
scroll to position [36, 0]
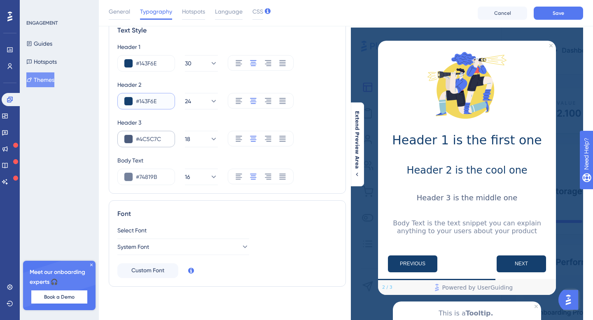
type input "#143F6E"
drag, startPoint x: 164, startPoint y: 137, endPoint x: 127, endPoint y: 137, distance: 37.5
click at [127, 137] on div "#4C5C7C" at bounding box center [146, 139] width 58 height 16
paste input "143F6E"
type input "#143F6E"
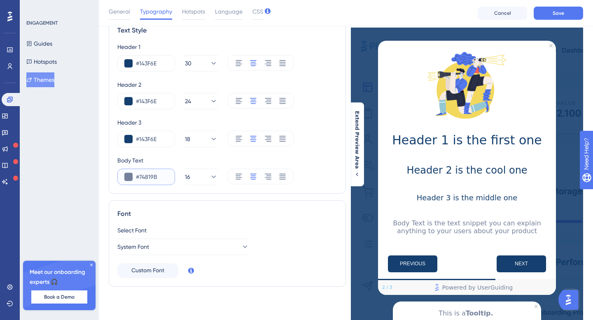
drag, startPoint x: 162, startPoint y: 177, endPoint x: 127, endPoint y: 177, distance: 35.0
click at [127, 177] on div "#74819B" at bounding box center [146, 177] width 58 height 16
paste input "143F6E"
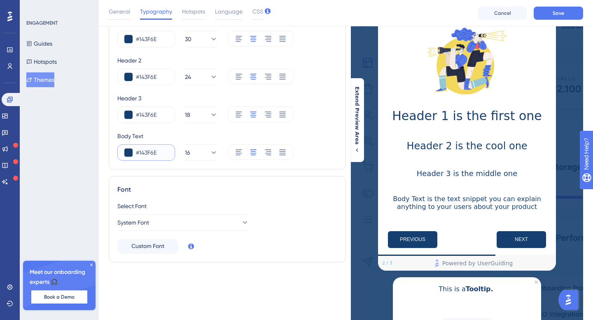
scroll to position [64, 0]
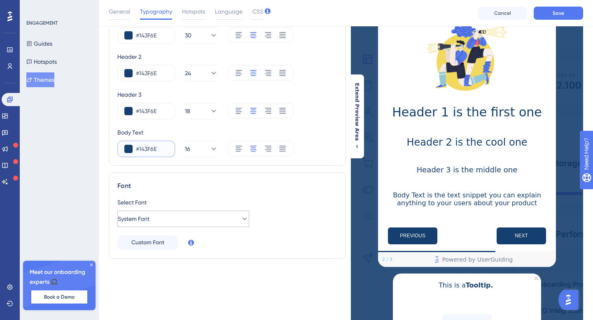
type input "#143F6E"
click at [240, 216] on icon at bounding box center [244, 219] width 8 height 8
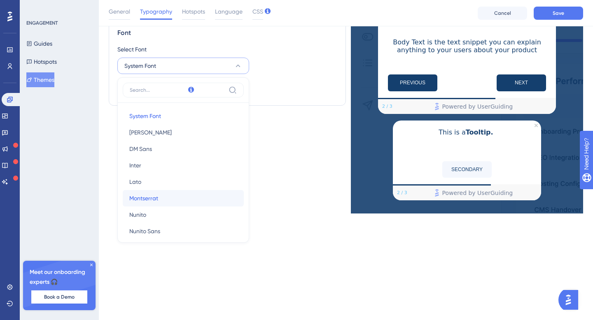
click at [194, 199] on button "Montserrat Montserrat" at bounding box center [183, 198] width 121 height 16
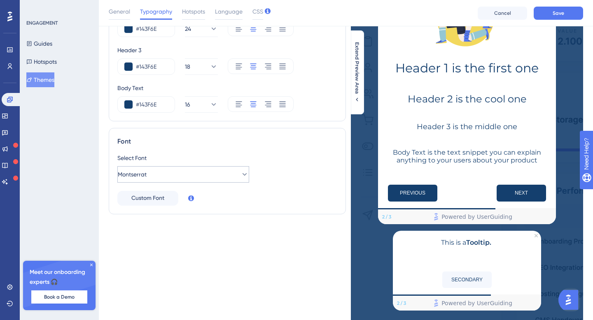
scroll to position [139, 0]
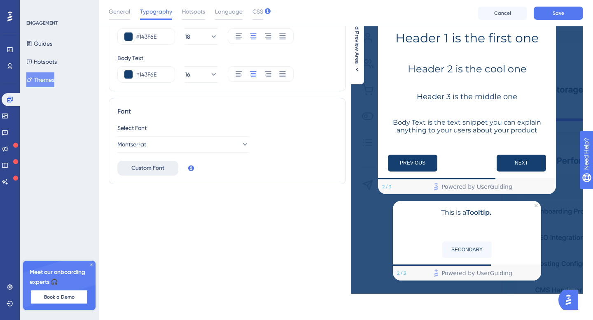
click at [156, 166] on span "Custom Font" at bounding box center [147, 168] width 33 height 10
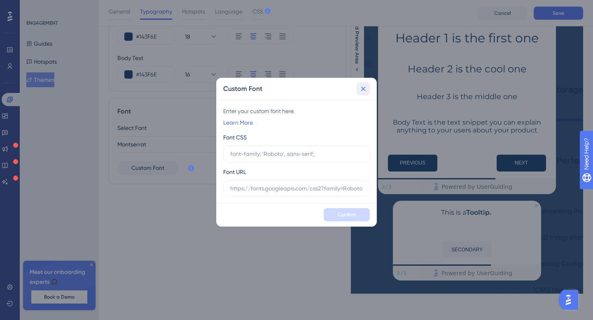
click at [364, 89] on icon at bounding box center [363, 89] width 8 height 8
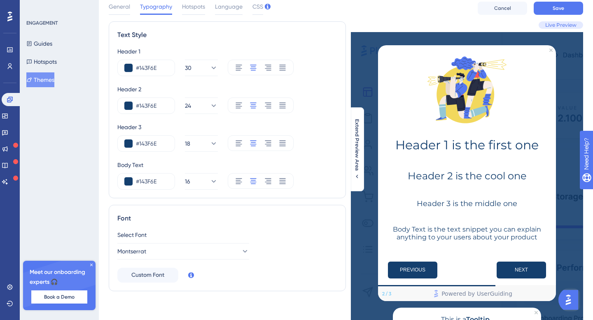
scroll to position [0, 0]
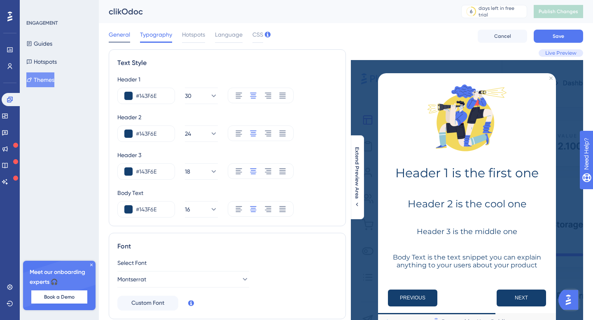
click at [119, 35] on span "General" at bounding box center [119, 35] width 21 height 10
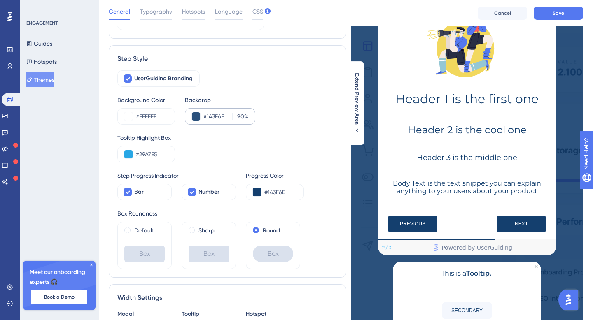
scroll to position [84, 0]
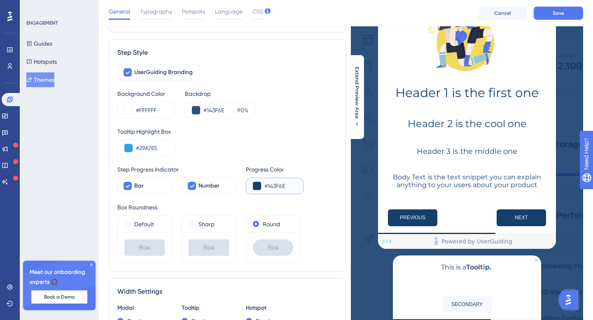
drag, startPoint x: 290, startPoint y: 185, endPoint x: 261, endPoint y: 189, distance: 28.6
click at [261, 189] on div "#143F6E" at bounding box center [275, 186] width 58 height 16
drag, startPoint x: 269, startPoint y: 185, endPoint x: 257, endPoint y: 185, distance: 11.9
click at [257, 185] on div "#" at bounding box center [275, 186] width 58 height 16
paste input "29A7E5"
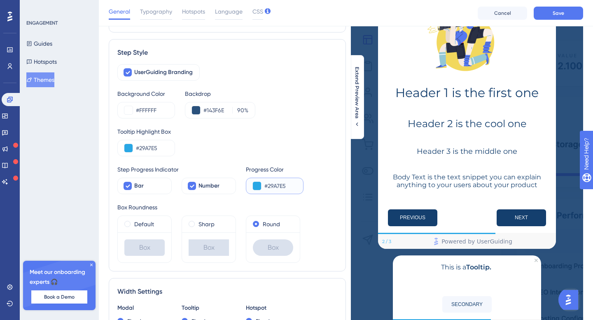
type input "#29A7E5"
click at [293, 145] on div "Tooltip Highlight Box #29A7E5" at bounding box center [227, 142] width 220 height 30
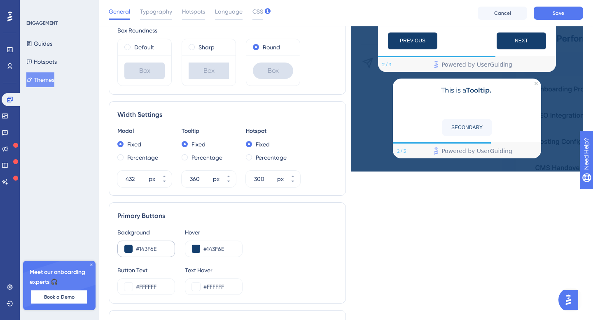
scroll to position [285, 0]
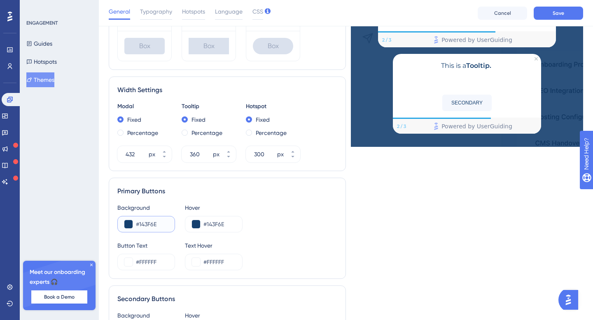
drag, startPoint x: 164, startPoint y: 226, endPoint x: 133, endPoint y: 226, distance: 31.7
click at [133, 226] on div "#143F6E" at bounding box center [146, 224] width 58 height 16
paste input "29A7E5"
type input "#29A7E5"
drag, startPoint x: 231, startPoint y: 222, endPoint x: 196, endPoint y: 222, distance: 34.2
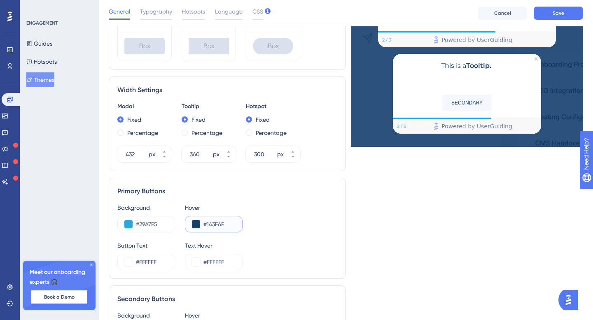
click at [196, 222] on div "#143F6E" at bounding box center [214, 224] width 58 height 16
paste input "29A7E5"
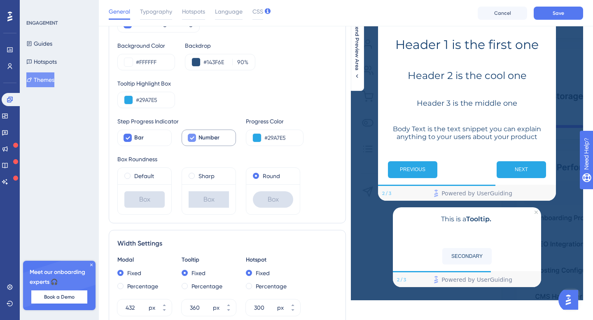
scroll to position [0, 0]
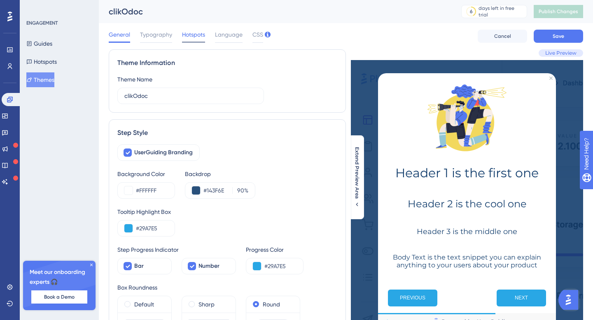
type input "#29A7E5"
click at [199, 40] on div "Hotspots" at bounding box center [193, 36] width 23 height 13
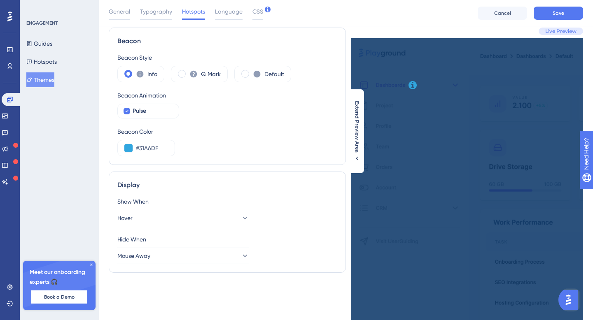
scroll to position [39, 0]
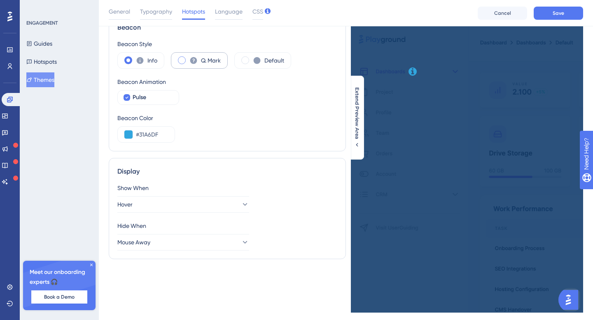
click at [181, 61] on span at bounding box center [182, 60] width 8 height 8
click at [188, 58] on input "radio" at bounding box center [188, 58] width 0 height 0
click at [181, 61] on span at bounding box center [182, 60] width 8 height 8
click at [188, 58] on input "radio" at bounding box center [188, 58] width 0 height 0
click at [128, 60] on span at bounding box center [128, 60] width 8 height 8
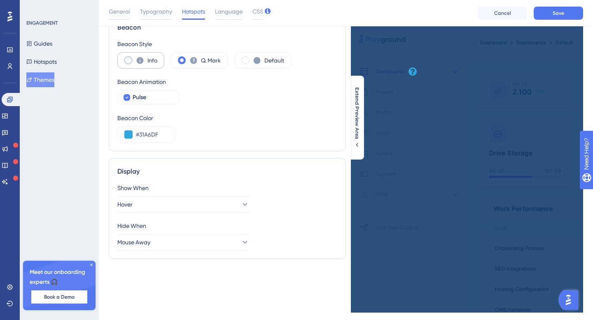
click at [135, 58] on input "radio" at bounding box center [135, 58] width 0 height 0
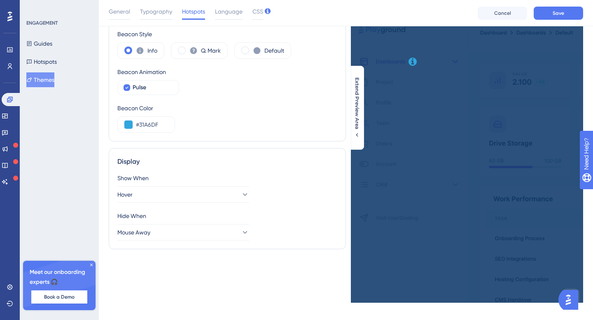
scroll to position [58, 0]
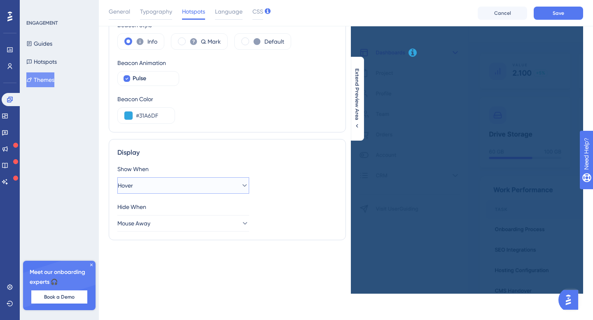
click at [221, 182] on button "Hover" at bounding box center [183, 185] width 132 height 16
click at [226, 212] on div "Click Click" at bounding box center [183, 211] width 108 height 16
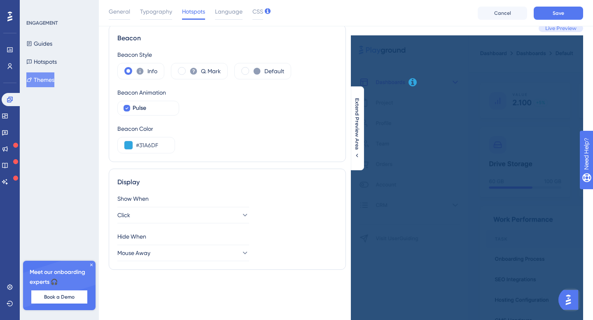
scroll to position [0, 0]
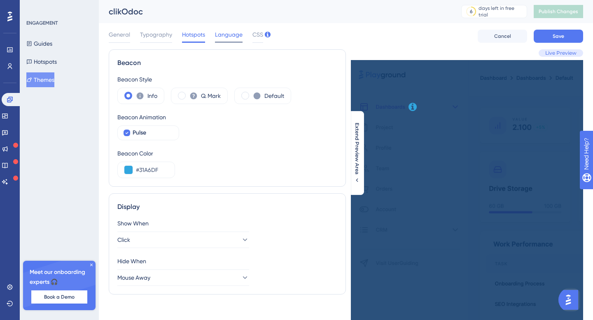
click at [227, 35] on span "Language" at bounding box center [229, 35] width 28 height 10
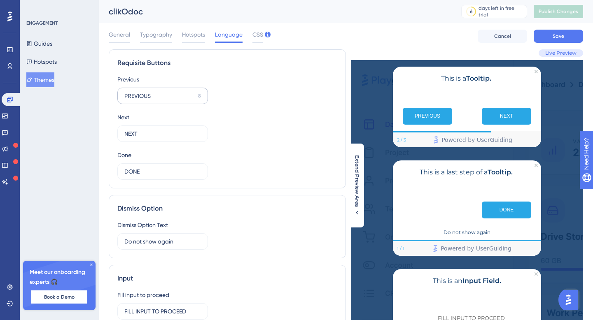
click at [201, 98] on label "PREVIOUS 8" at bounding box center [162, 96] width 91 height 16
click at [195, 98] on input "PREVIOUS" at bounding box center [159, 95] width 70 height 9
drag, startPoint x: 158, startPoint y: 97, endPoint x: 110, endPoint y: 93, distance: 47.9
click at [110, 93] on div "Requisite Buttons Previous PREVIOUS 8 Next NEXT 12 Done DONE 12" at bounding box center [227, 118] width 237 height 139
type input "PRÉCÉDENT"
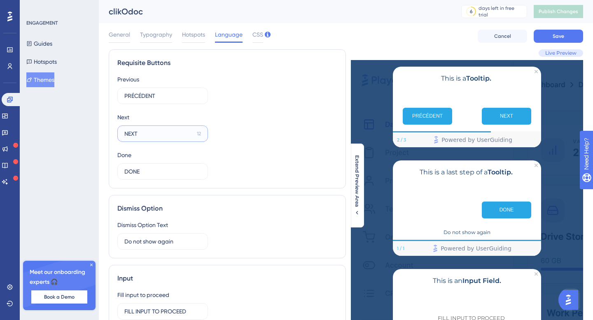
drag, startPoint x: 148, startPoint y: 137, endPoint x: 116, endPoint y: 130, distance: 32.0
click at [116, 130] on div "Requisite Buttons Previous PRÉCÉDENT 7 Next NEXT 12 Done DONE 12" at bounding box center [227, 118] width 237 height 139
type input "SUIVANT"
drag, startPoint x: 154, startPoint y: 173, endPoint x: 122, endPoint y: 173, distance: 32.1
click at [122, 173] on label "DONE 12" at bounding box center [162, 171] width 91 height 16
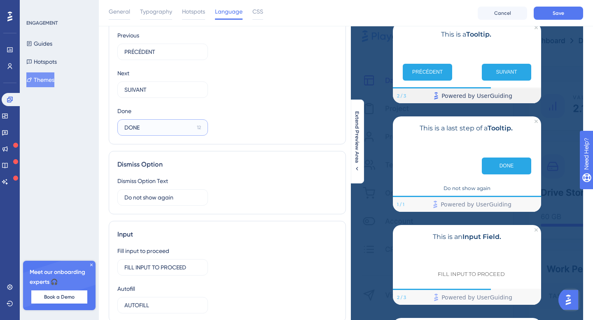
scroll to position [48, 0]
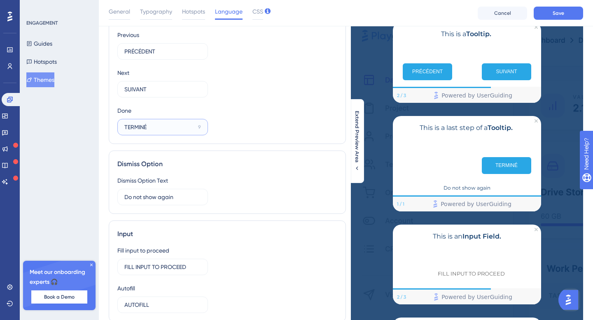
type input "TERMINÉ"
click at [205, 163] on div "Dismiss Option" at bounding box center [227, 164] width 220 height 10
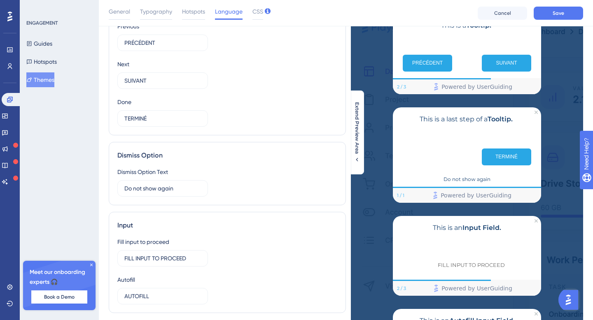
scroll to position [65, 0]
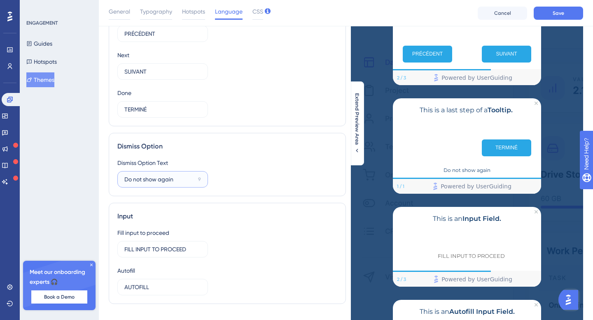
drag, startPoint x: 186, startPoint y: 179, endPoint x: 116, endPoint y: 179, distance: 70.0
click at [116, 179] on div "Dismiss Option Dismiss Option Text Do not show again 9" at bounding box center [227, 164] width 237 height 63
paste input "Ne plus afficher"
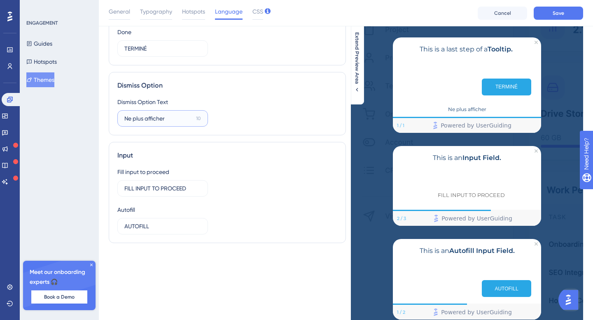
scroll to position [133, 0]
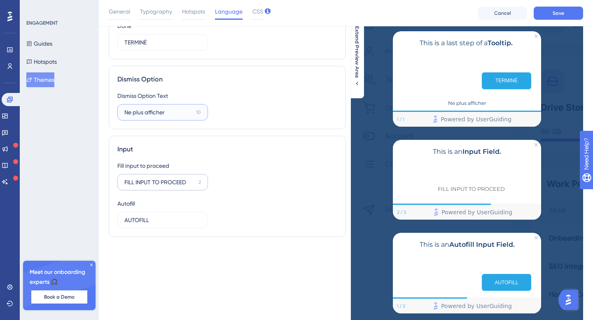
type input "Ne plus afficher"
drag, startPoint x: 125, startPoint y: 184, endPoint x: 191, endPoint y: 185, distance: 66.3
click at [191, 185] on input "FILL INPUT TO PROCEED" at bounding box center [159, 182] width 71 height 9
paste input "REMPLISSEZ LES INFORMAT"
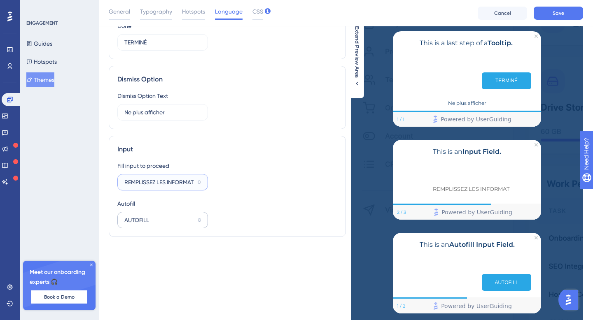
type input "REMPLISSEZ LES INFORMAT"
drag, startPoint x: 164, startPoint y: 224, endPoint x: 113, endPoint y: 222, distance: 51.1
click at [113, 222] on div "Input Fill input to proceed REMPLISSEZ LES INFORMAT 0 Autofill AUTOFILL 8" at bounding box center [227, 186] width 237 height 101
paste input "REMPLISSAGE AUT"
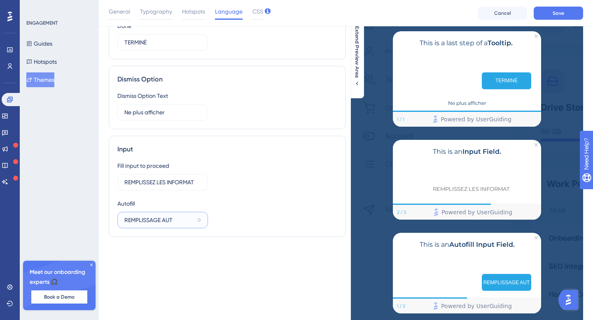
type input "REMPLISSAGE AUT"
click at [250, 187] on div "Fill input to proceed REMPLISSEZ LES INFORMAT 0 Autofill REMPLISSAGE AUT 0" at bounding box center [227, 195] width 220 height 68
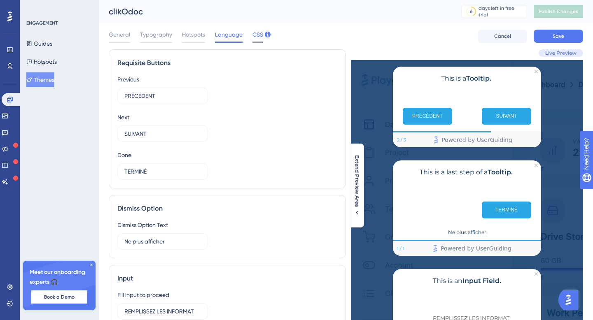
click at [256, 39] on span "CSS" at bounding box center [257, 35] width 11 height 10
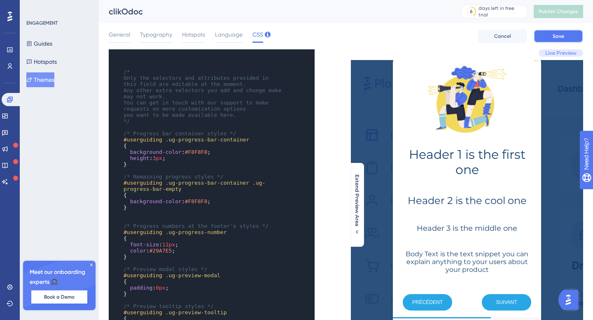
click at [568, 37] on button "Save" at bounding box center [558, 36] width 49 height 13
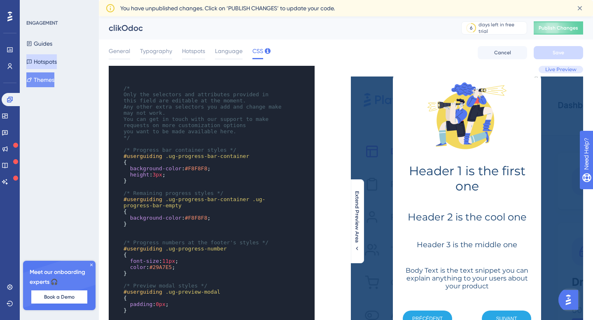
click at [50, 61] on button "Hotspots" at bounding box center [41, 61] width 30 height 15
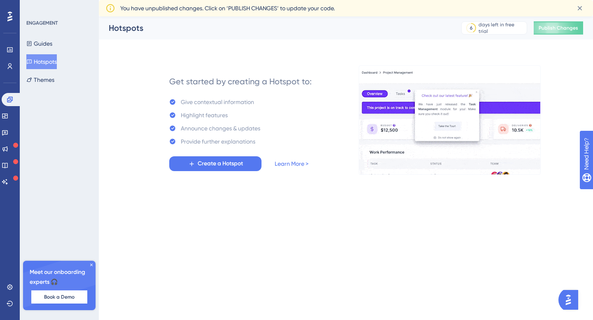
click at [63, 44] on div "Guides Hotspots Themes" at bounding box center [59, 61] width 67 height 51
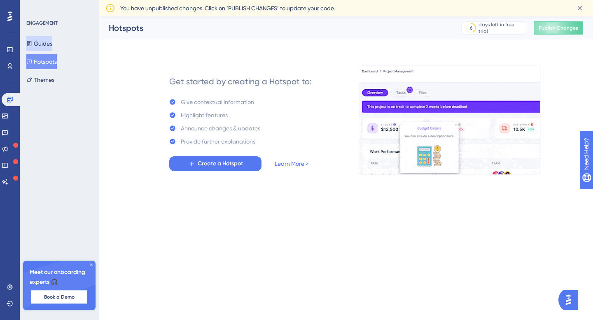
click at [49, 43] on button "Guides" at bounding box center [39, 43] width 26 height 15
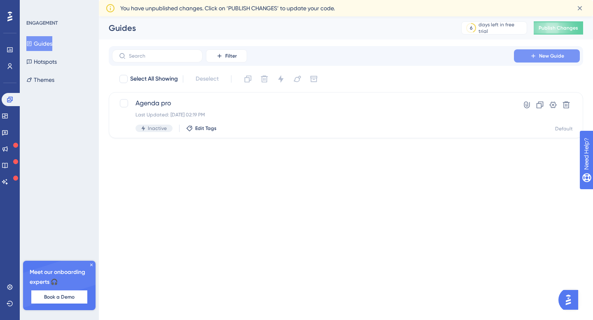
click at [542, 54] on span "New Guide" at bounding box center [551, 56] width 25 height 7
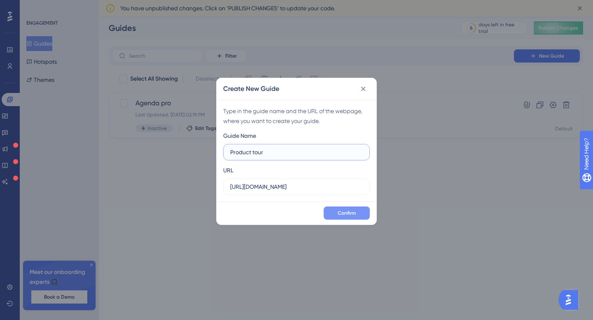
type input "Product tour"
click at [349, 213] on span "Confirm" at bounding box center [347, 213] width 18 height 7
